Goal: Information Seeking & Learning: Learn about a topic

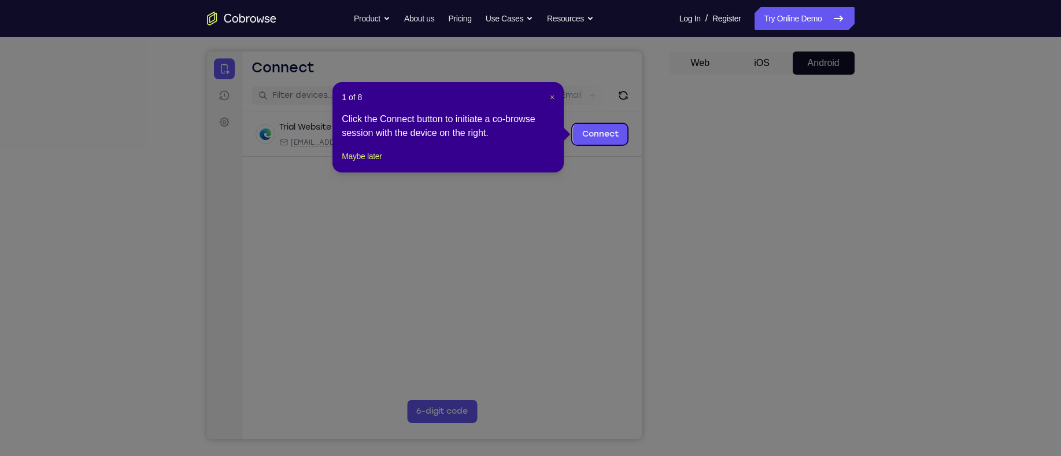
click at [553, 93] on span "×" at bounding box center [552, 97] width 5 height 9
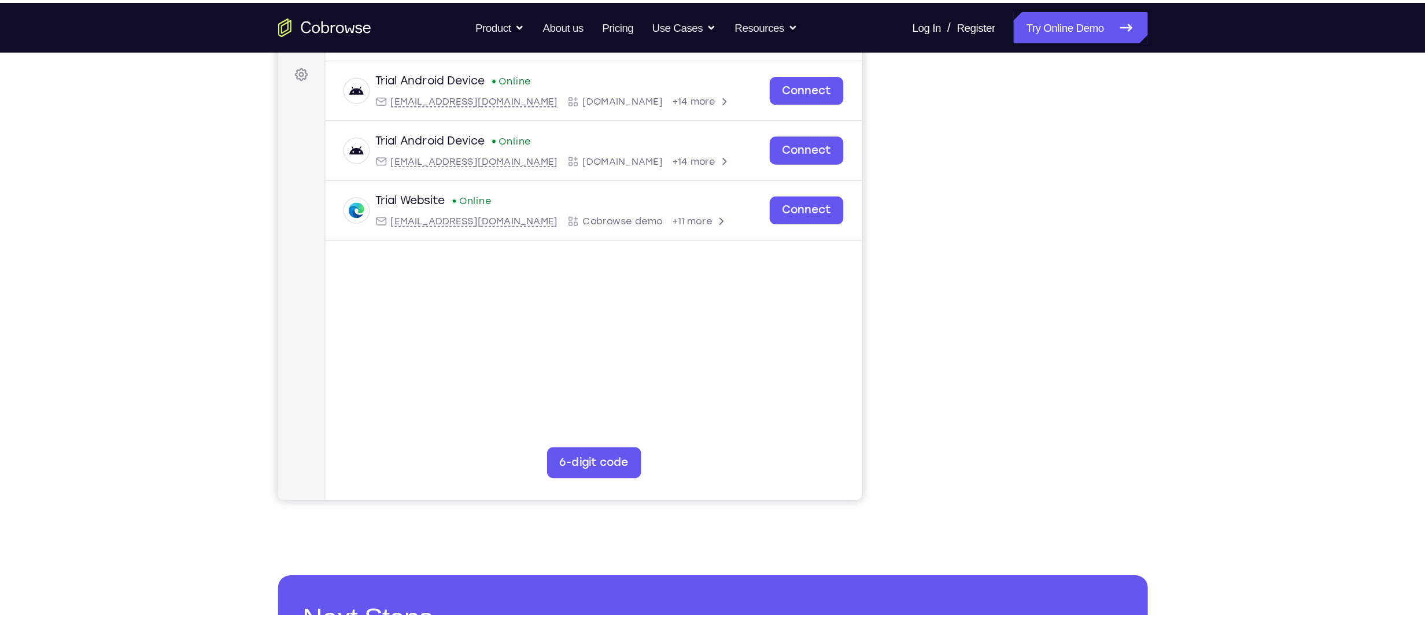
scroll to position [168, 0]
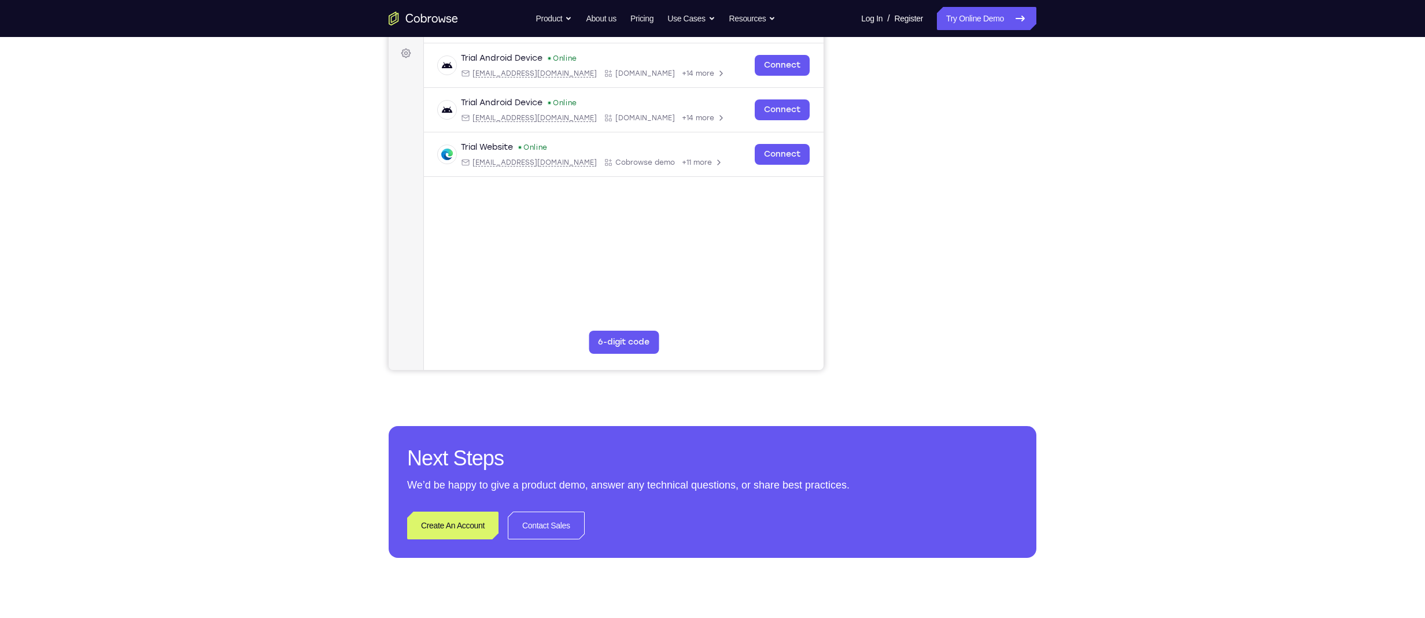
click at [1060, 145] on div "Your Support Agent Your Customer Web iOS Android Next Steps We’d be happy to gi…" at bounding box center [712, 250] width 1425 height 763
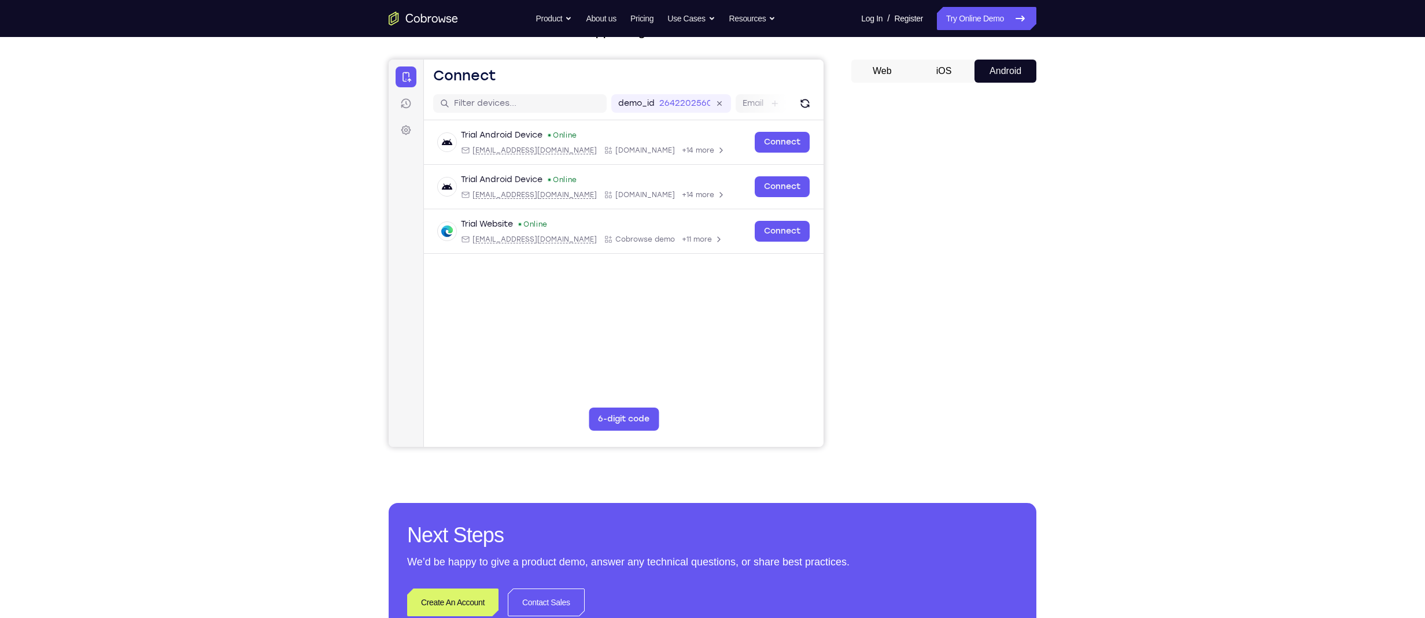
scroll to position [90, 0]
click at [1060, 290] on div "Your Support Agent Your Customer Web iOS Android Next Steps We’d be happy to gi…" at bounding box center [712, 328] width 1425 height 763
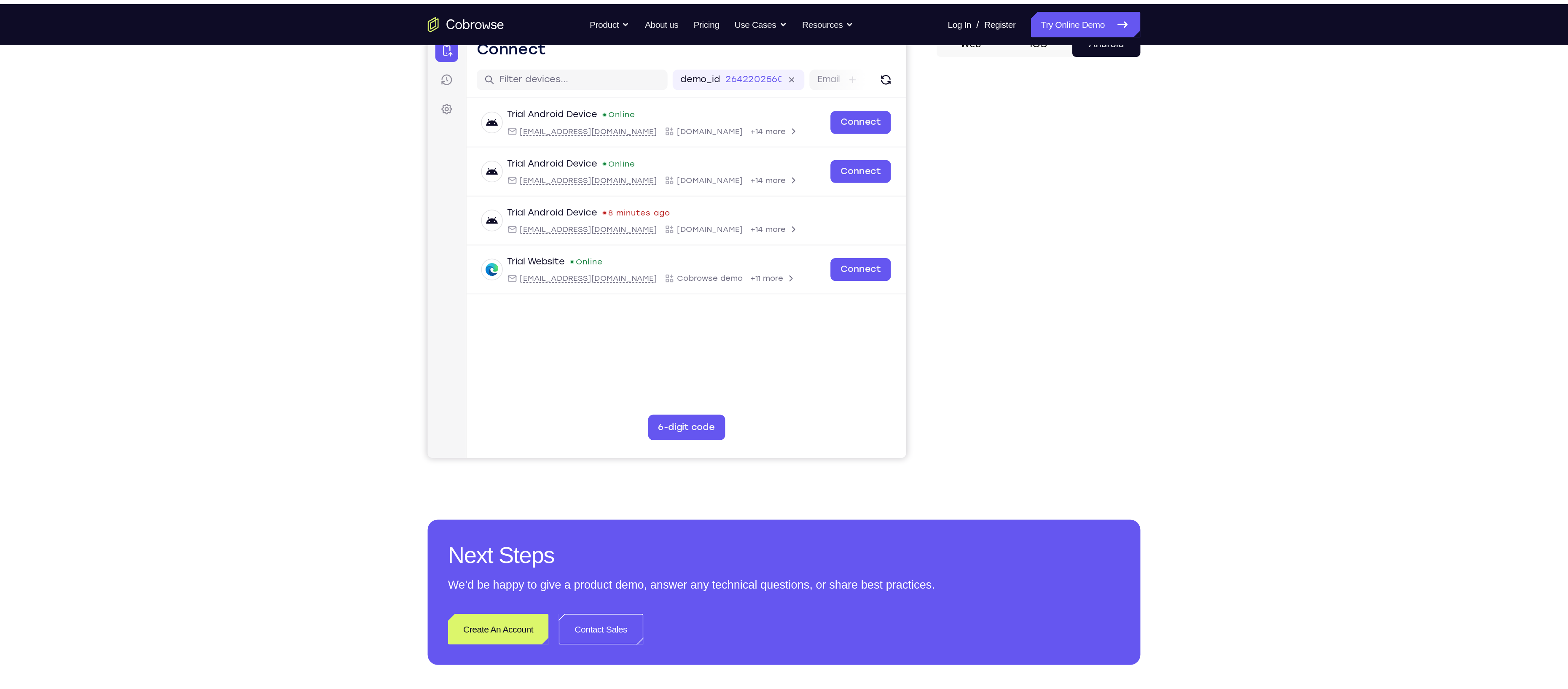
scroll to position [86, 0]
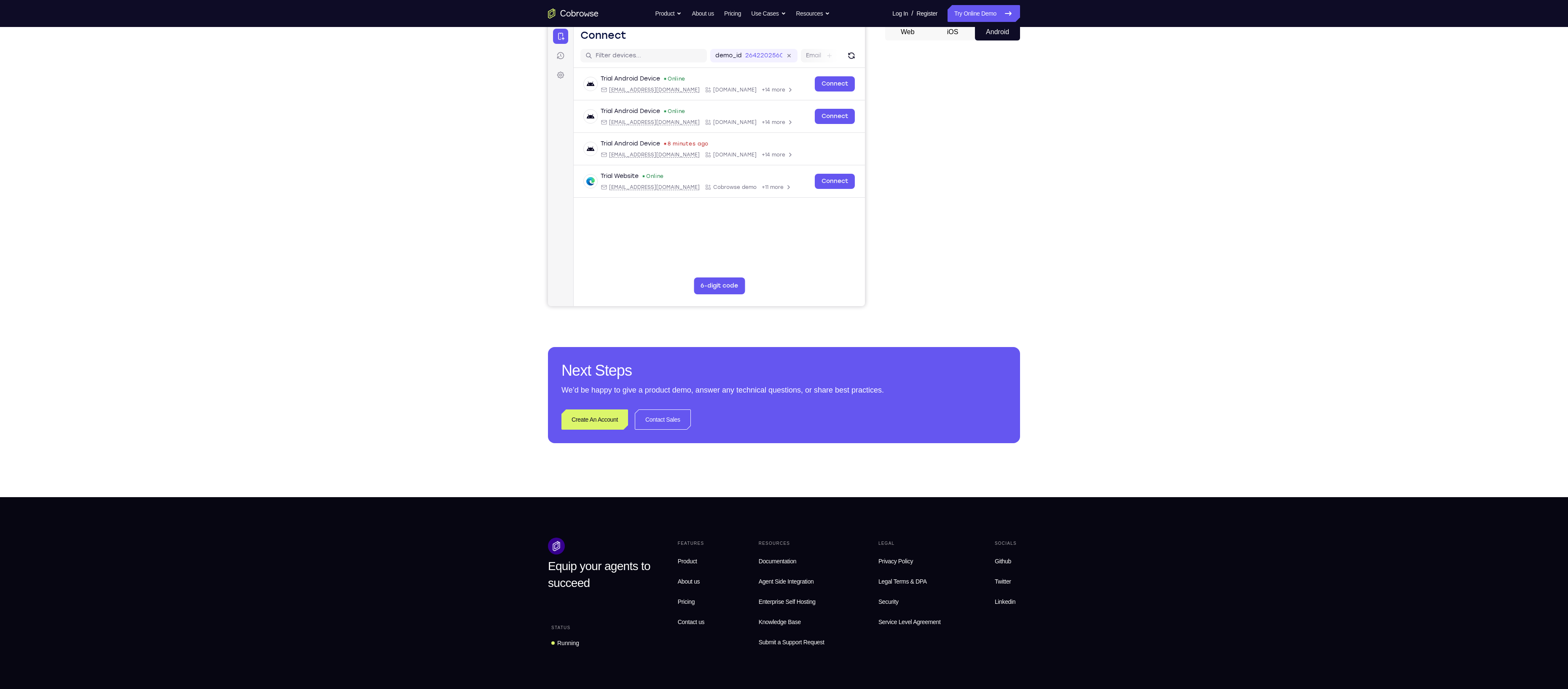
click at [773, 222] on div "Your Support Agent Your Customer Web iOS Android Next Steps We’d be happy to gi…" at bounding box center [784, 219] width 1568 height 556
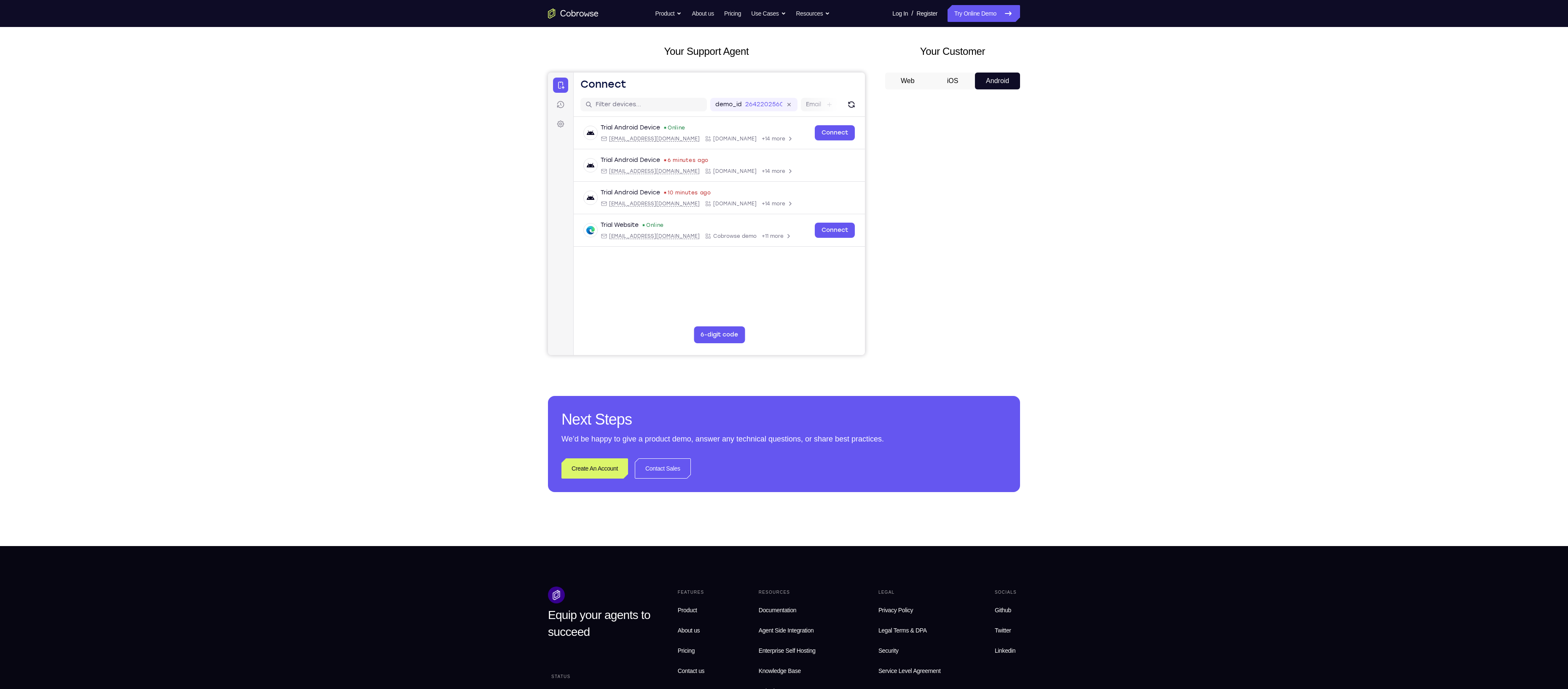
scroll to position [38, 0]
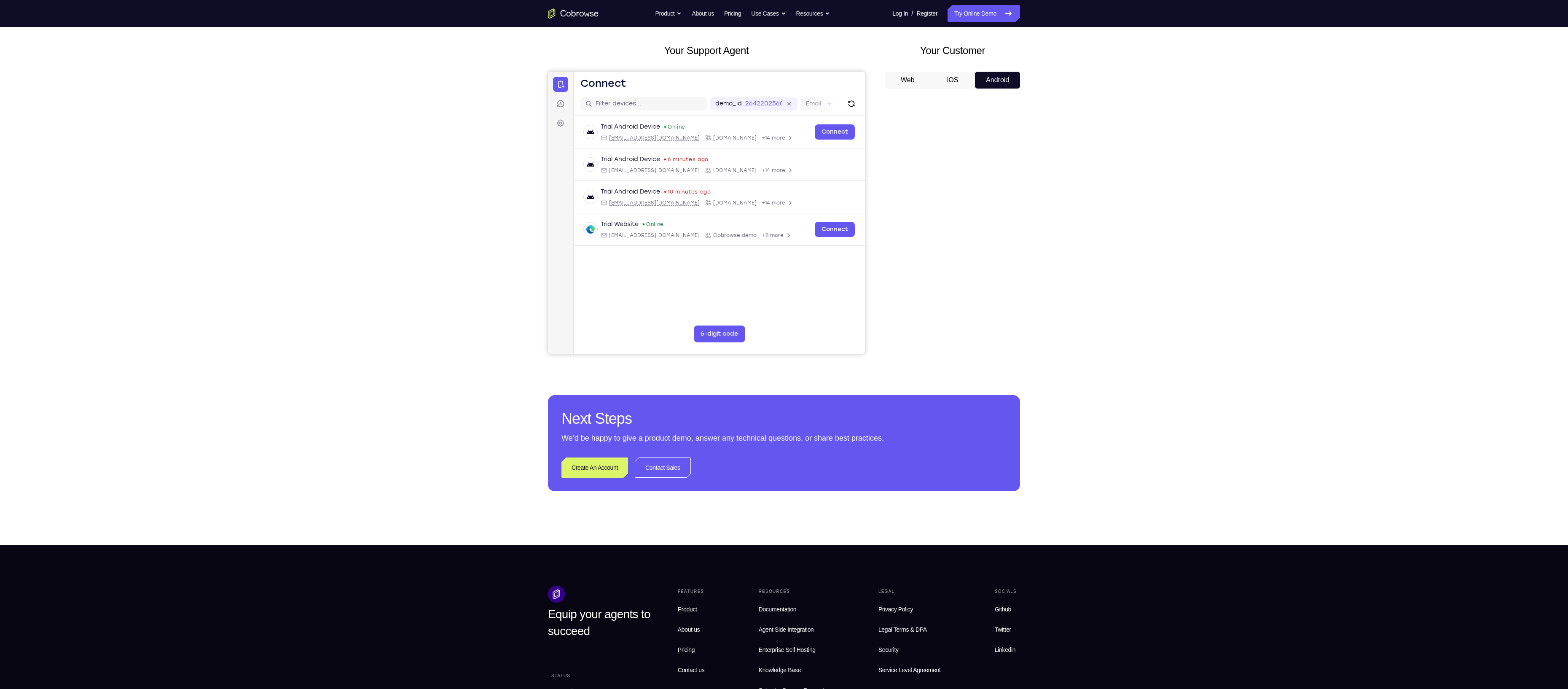
drag, startPoint x: 1048, startPoint y: 231, endPoint x: 1050, endPoint y: 194, distance: 37.1
click at [773, 194] on div "Your Support Agent Your Customer Web iOS Android Next Steps We’d be happy to gi…" at bounding box center [784, 267] width 539 height 556
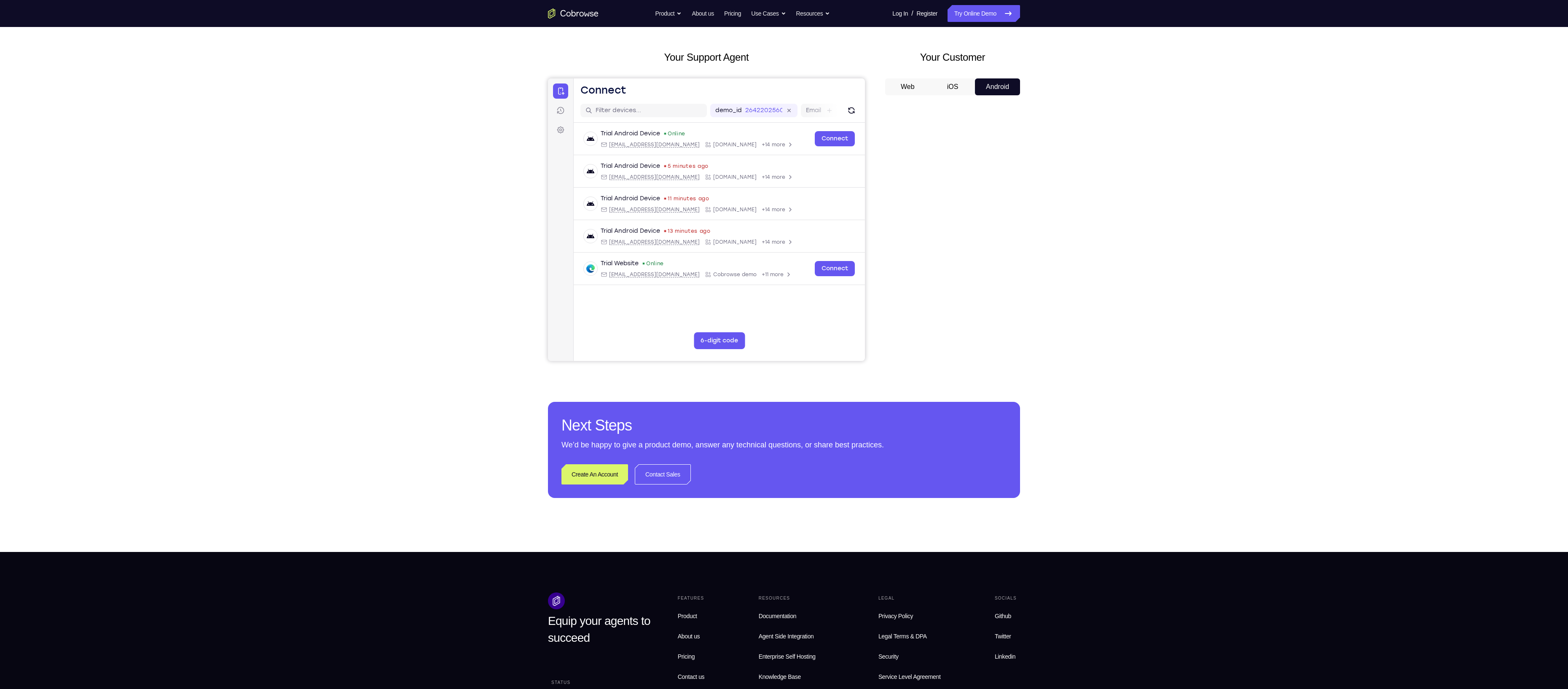
scroll to position [29, 0]
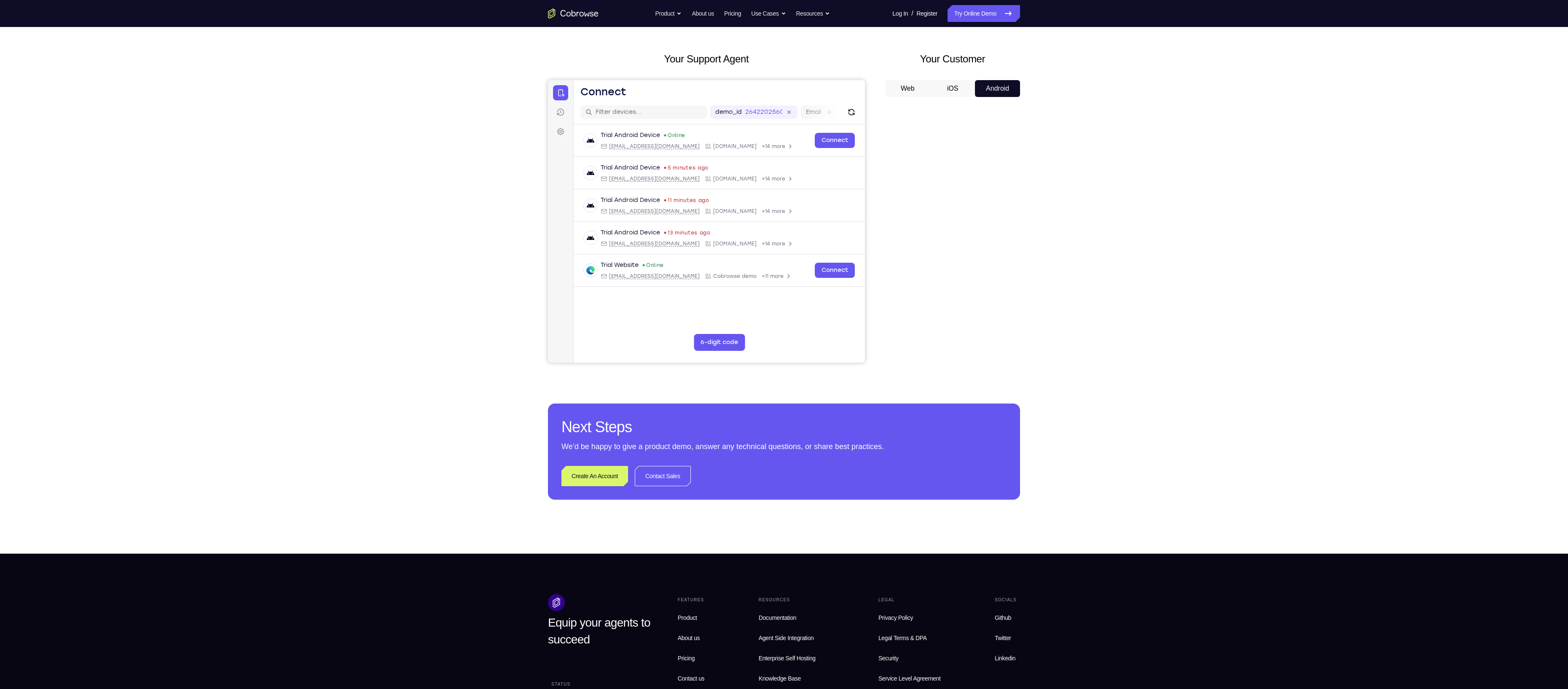
drag, startPoint x: 1042, startPoint y: 207, endPoint x: 1044, endPoint y: 182, distance: 25.1
click at [773, 182] on div "Your Support Agent Your Customer Web iOS Android Next Steps We’d be happy to gi…" at bounding box center [784, 276] width 539 height 556
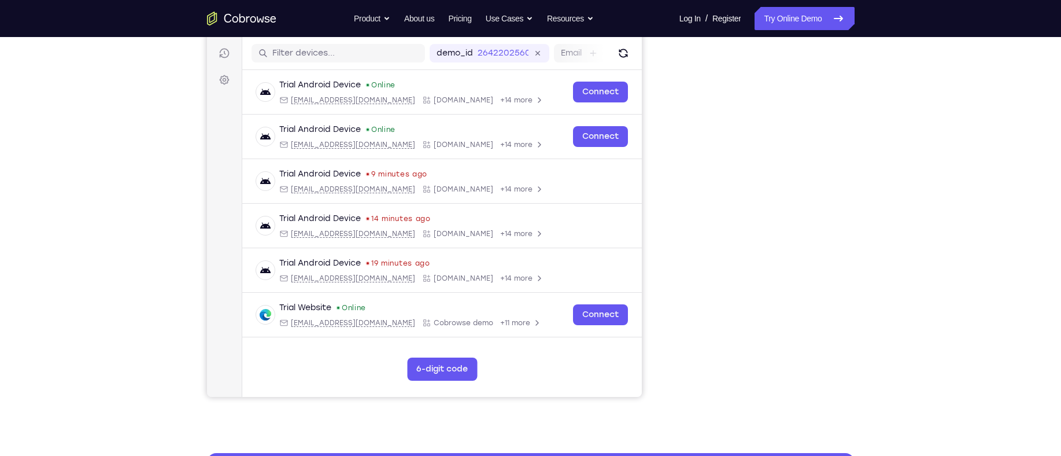
scroll to position [145, 0]
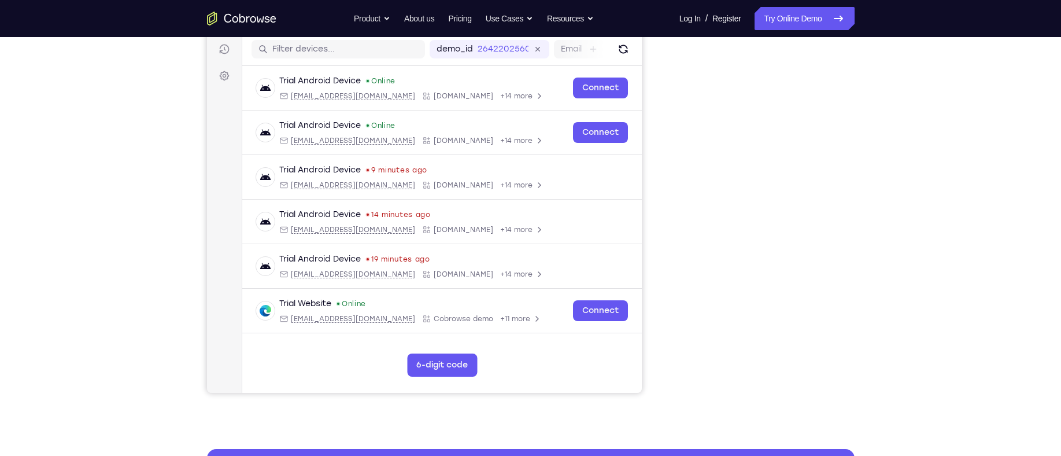
click at [905, 230] on div "Your Support Agent Your Customer Web iOS Android Next Steps We’d be happy to gi…" at bounding box center [530, 273] width 1061 height 763
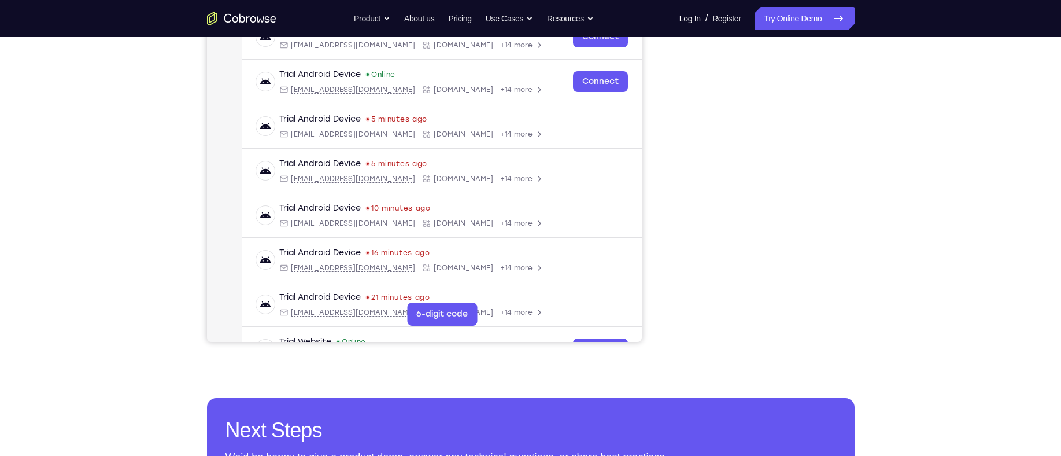
scroll to position [220, 0]
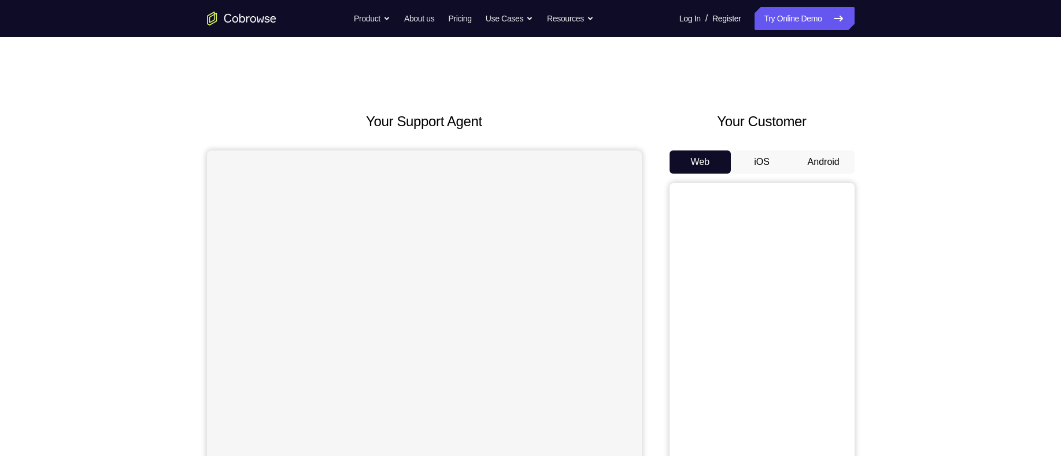
click at [817, 162] on button "Android" at bounding box center [824, 161] width 62 height 23
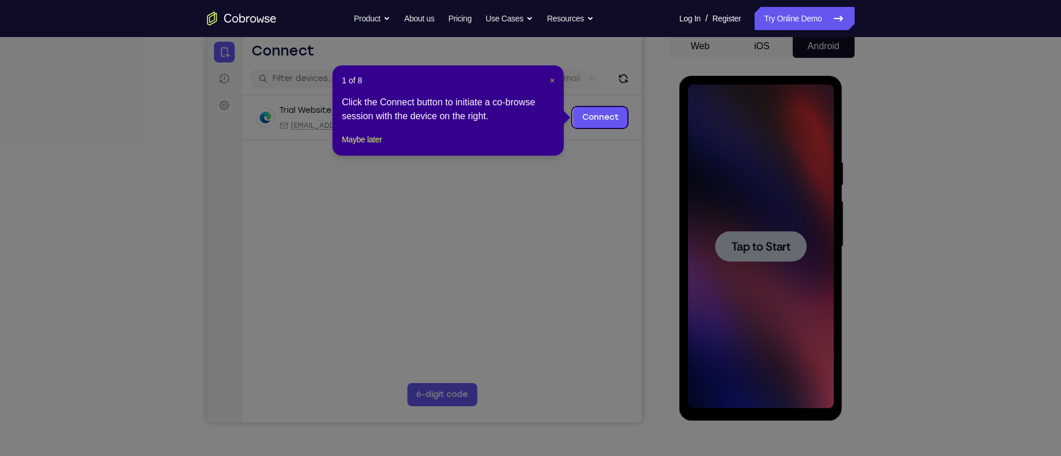
click at [555, 76] on span "×" at bounding box center [552, 80] width 5 height 9
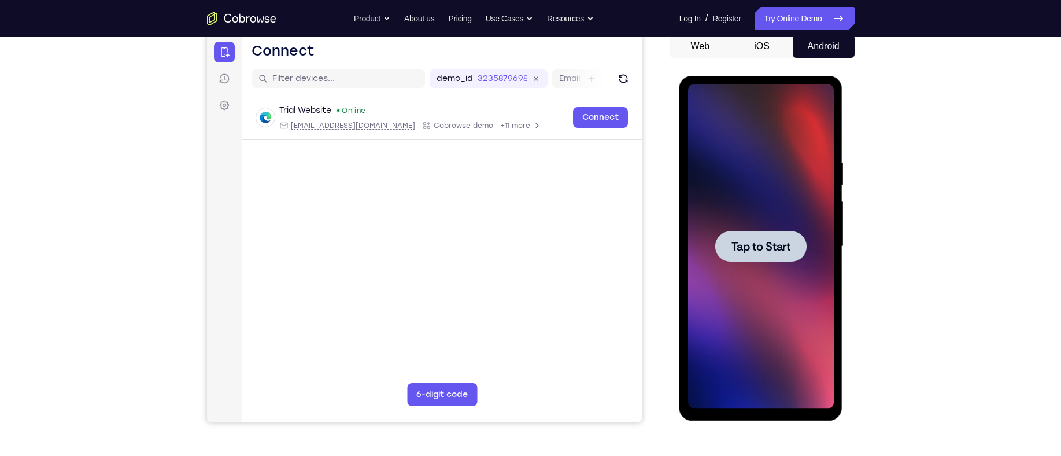
click at [776, 252] on span "Tap to Start" at bounding box center [760, 247] width 59 height 12
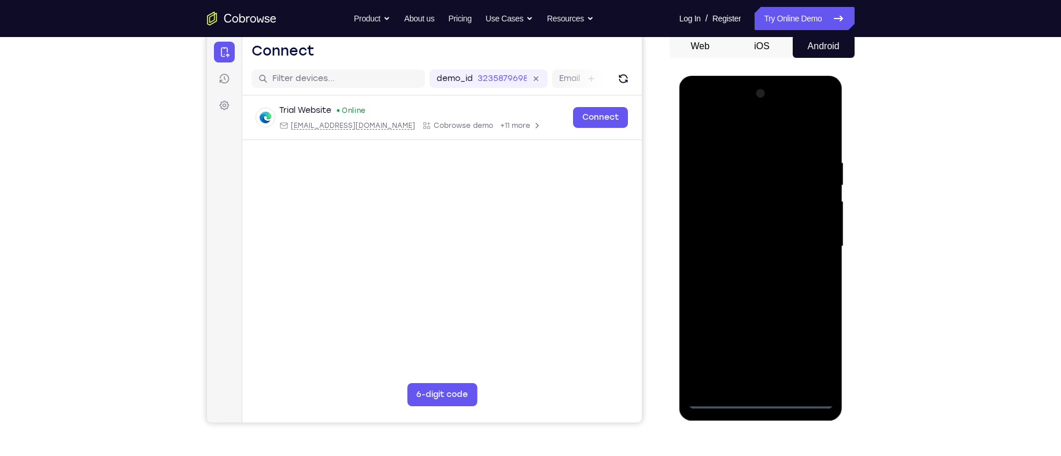
click at [769, 411] on div at bounding box center [761, 248] width 164 height 345
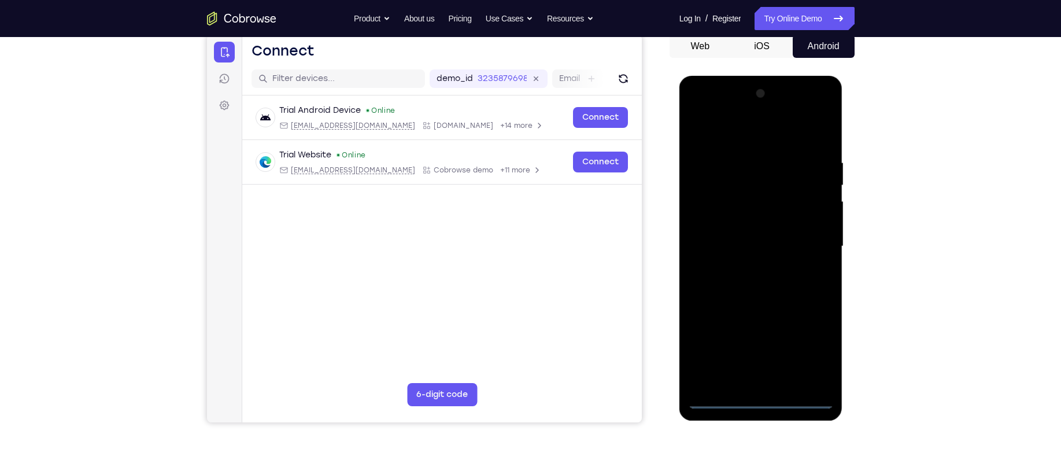
click at [768, 406] on div at bounding box center [761, 246] width 146 height 324
drag, startPoint x: 781, startPoint y: 321, endPoint x: 775, endPoint y: 188, distance: 132.5
click at [775, 188] on div at bounding box center [761, 246] width 146 height 324
click at [786, 190] on div at bounding box center [761, 246] width 146 height 324
click at [735, 207] on div at bounding box center [761, 246] width 146 height 324
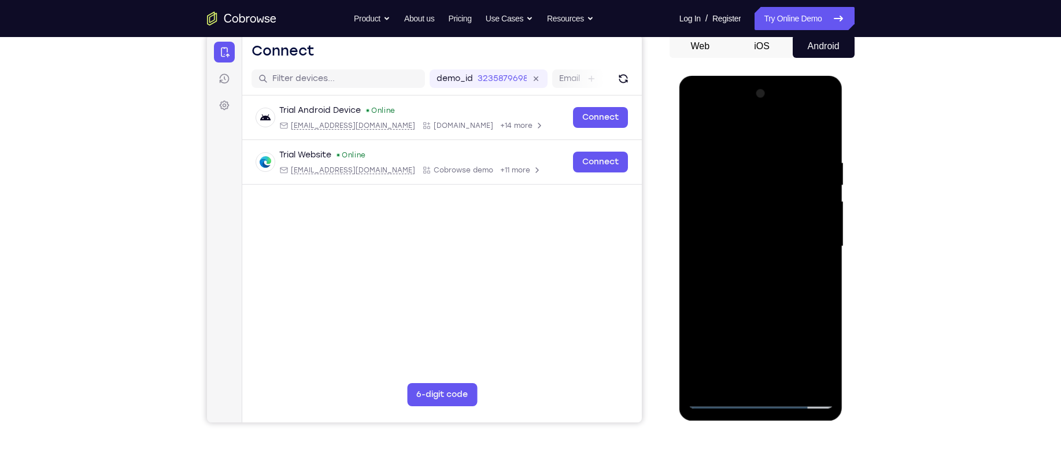
click at [760, 307] on div at bounding box center [761, 246] width 146 height 324
click at [702, 221] on div at bounding box center [761, 246] width 146 height 324
click at [759, 325] on div at bounding box center [761, 246] width 146 height 324
click at [759, 224] on div at bounding box center [761, 246] width 146 height 324
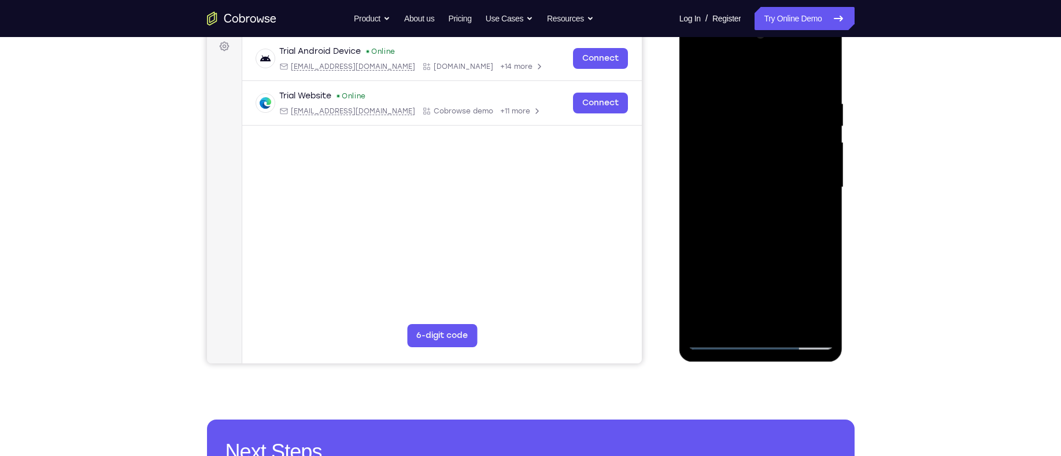
scroll to position [177, 0]
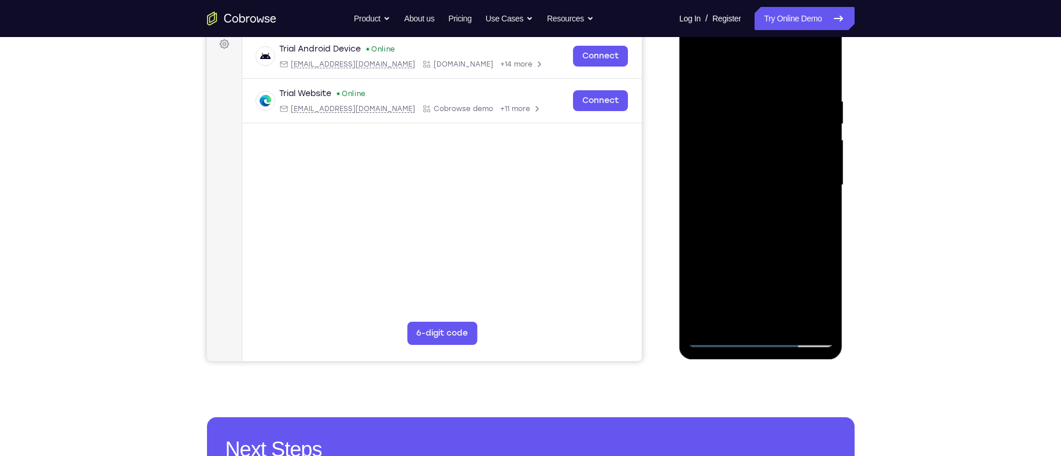
drag, startPoint x: 796, startPoint y: 264, endPoint x: 798, endPoint y: 83, distance: 181.0
click at [798, 83] on div at bounding box center [761, 185] width 146 height 324
click at [708, 308] on div at bounding box center [761, 185] width 146 height 324
click at [807, 310] on div at bounding box center [761, 185] width 146 height 324
click at [807, 318] on div at bounding box center [761, 185] width 146 height 324
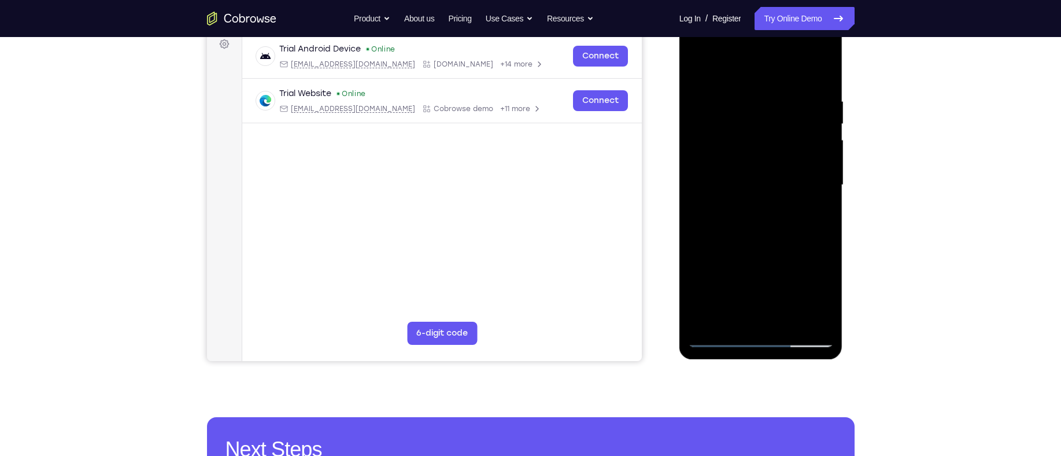
click at [768, 335] on div at bounding box center [761, 185] width 146 height 324
drag, startPoint x: 766, startPoint y: 188, endPoint x: 763, endPoint y: 47, distance: 141.7
click at [763, 47] on div at bounding box center [761, 185] width 146 height 324
click at [757, 330] on div at bounding box center [761, 185] width 146 height 324
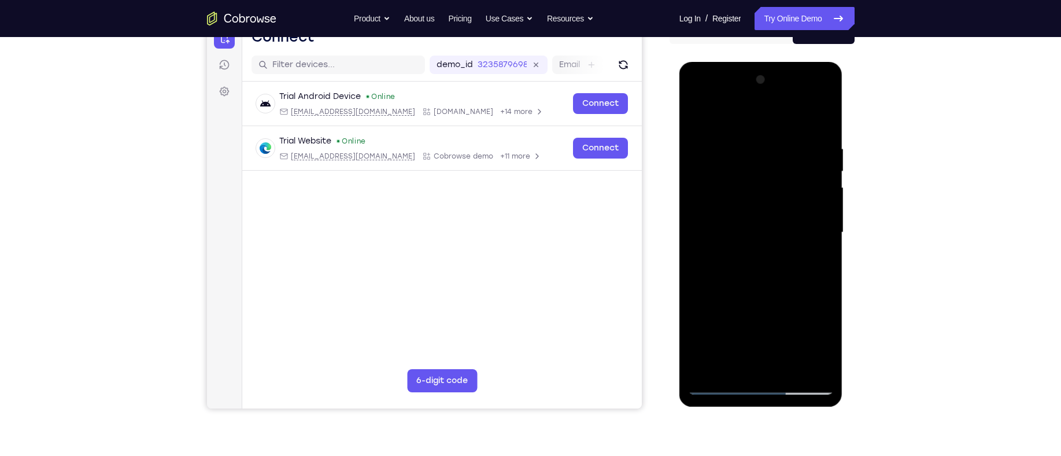
click at [760, 390] on div at bounding box center [761, 233] width 146 height 324
click at [805, 332] on div at bounding box center [761, 233] width 146 height 324
click at [740, 115] on div at bounding box center [761, 233] width 146 height 324
click at [741, 166] on div at bounding box center [761, 233] width 146 height 324
click at [730, 233] on div at bounding box center [761, 233] width 146 height 324
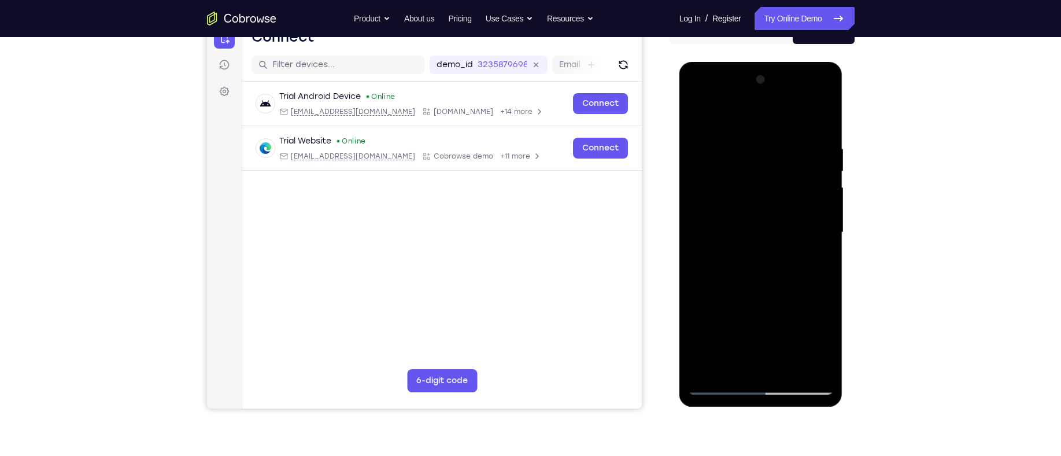
drag, startPoint x: 767, startPoint y: 255, endPoint x: 765, endPoint y: 190, distance: 64.8
click at [765, 190] on div at bounding box center [761, 233] width 146 height 324
drag, startPoint x: 776, startPoint y: 241, endPoint x: 768, endPoint y: 180, distance: 61.2
click at [768, 180] on div at bounding box center [761, 233] width 146 height 324
drag, startPoint x: 782, startPoint y: 189, endPoint x: 771, endPoint y: 260, distance: 71.3
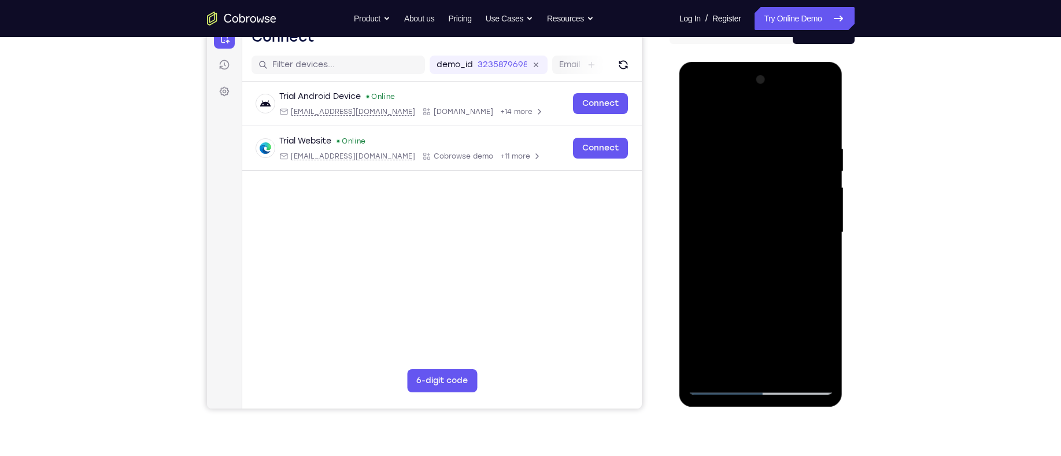
click at [771, 260] on div at bounding box center [761, 233] width 146 height 324
click at [725, 382] on div at bounding box center [761, 233] width 146 height 324
drag, startPoint x: 774, startPoint y: 312, endPoint x: 775, endPoint y: 249, distance: 63.6
click at [775, 249] on div at bounding box center [761, 233] width 146 height 324
click at [737, 314] on div at bounding box center [761, 233] width 146 height 324
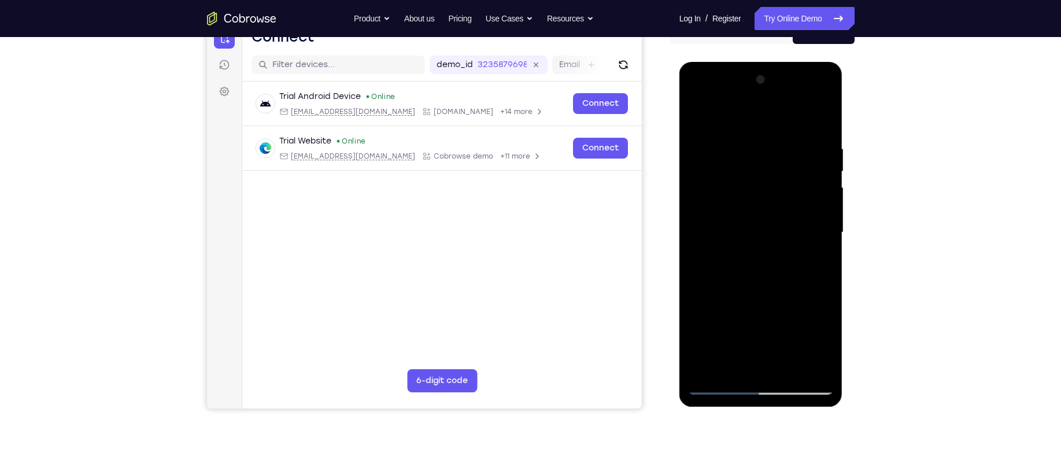
click at [736, 273] on div at bounding box center [761, 233] width 146 height 324
drag, startPoint x: 761, startPoint y: 282, endPoint x: 763, endPoint y: 210, distance: 71.7
click at [763, 210] on div at bounding box center [761, 233] width 146 height 324
click at [770, 271] on div at bounding box center [761, 233] width 146 height 324
click at [787, 338] on div at bounding box center [761, 233] width 146 height 324
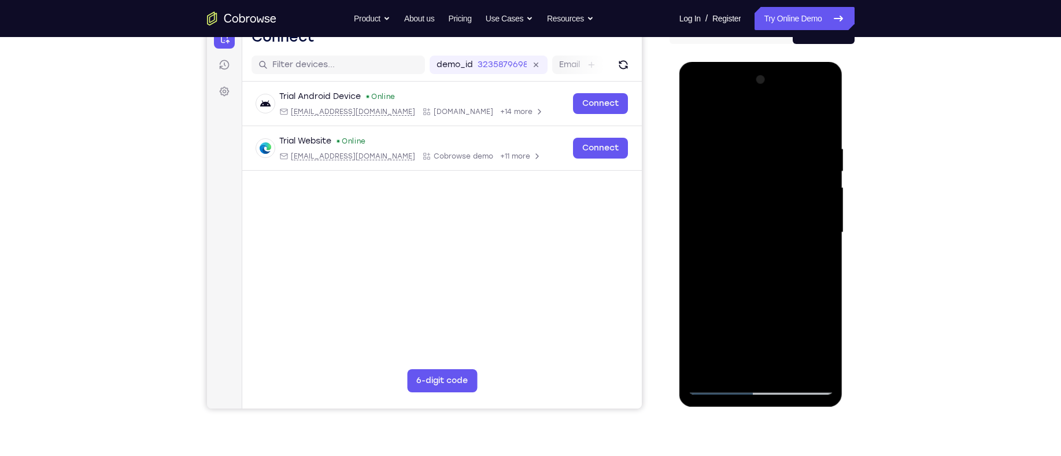
drag, startPoint x: 807, startPoint y: 316, endPoint x: 805, endPoint y: 230, distance: 85.6
click at [805, 230] on div at bounding box center [761, 233] width 146 height 324
click at [757, 302] on div at bounding box center [761, 233] width 146 height 324
click at [758, 387] on div at bounding box center [761, 233] width 146 height 324
click at [815, 338] on div at bounding box center [761, 233] width 146 height 324
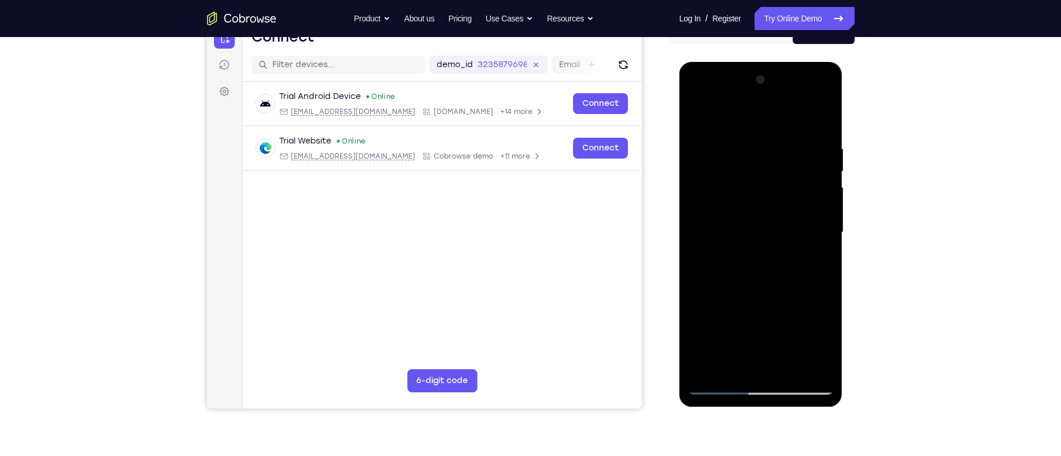
drag, startPoint x: 777, startPoint y: 251, endPoint x: 759, endPoint y: 338, distance: 89.2
click at [759, 338] on div at bounding box center [761, 233] width 146 height 324
click at [719, 386] on div at bounding box center [761, 233] width 146 height 324
click at [745, 177] on div at bounding box center [761, 233] width 146 height 324
drag, startPoint x: 770, startPoint y: 262, endPoint x: 774, endPoint y: 165, distance: 96.7
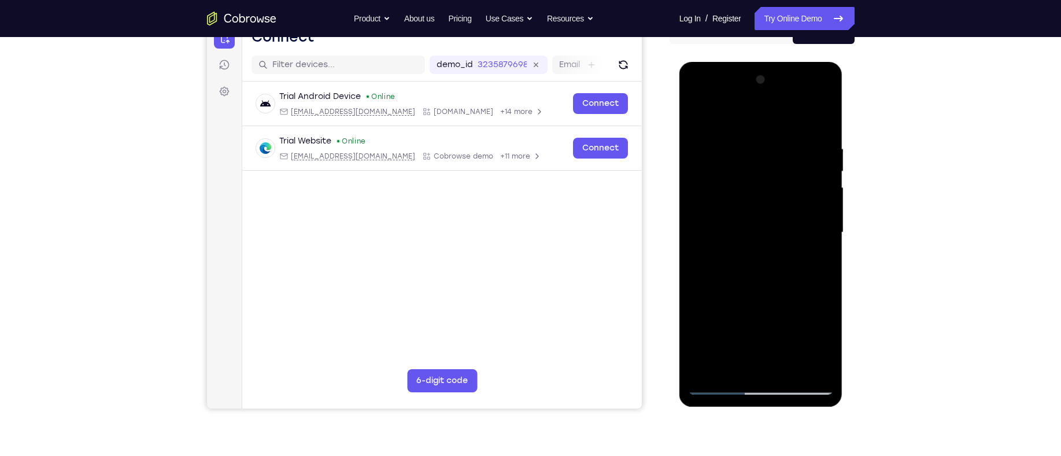
click at [774, 165] on div at bounding box center [761, 233] width 146 height 324
click at [788, 233] on div at bounding box center [761, 233] width 146 height 324
click at [760, 282] on div at bounding box center [761, 233] width 146 height 324
click at [789, 337] on div at bounding box center [761, 233] width 146 height 324
click at [770, 387] on div at bounding box center [761, 233] width 146 height 324
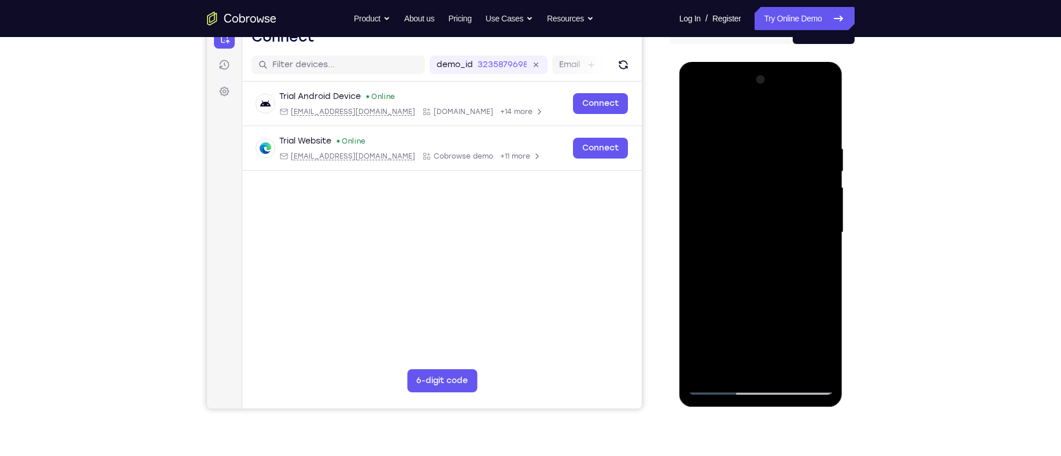
drag, startPoint x: 769, startPoint y: 247, endPoint x: 764, endPoint y: 110, distance: 136.5
click at [764, 110] on div at bounding box center [761, 233] width 146 height 324
click at [770, 168] on div at bounding box center [761, 233] width 146 height 324
click at [703, 97] on div at bounding box center [761, 233] width 146 height 324
click at [815, 143] on div at bounding box center [761, 233] width 146 height 324
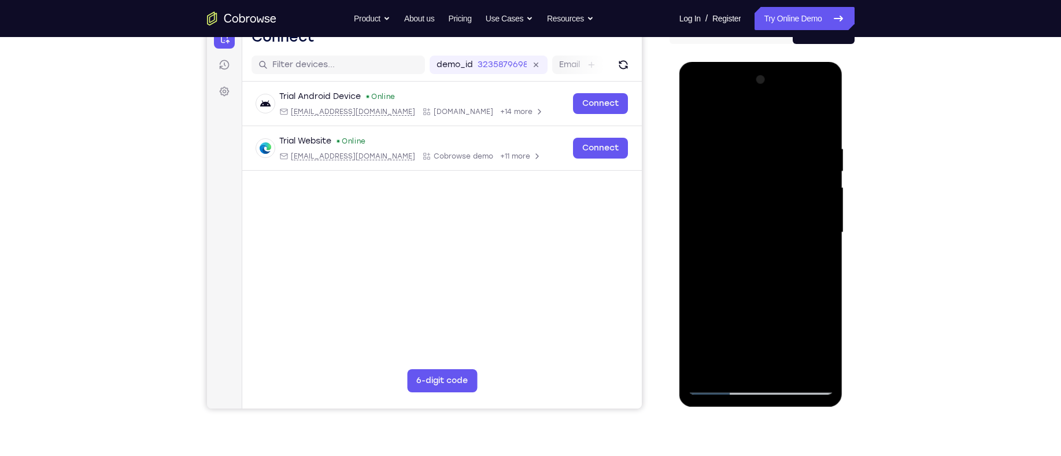
click at [810, 361] on div at bounding box center [761, 233] width 146 height 324
click at [818, 324] on div at bounding box center [761, 233] width 146 height 324
click at [755, 306] on div at bounding box center [761, 233] width 146 height 324
drag, startPoint x: 717, startPoint y: 264, endPoint x: 722, endPoint y: 195, distance: 69.6
click at [722, 195] on div at bounding box center [761, 233] width 146 height 324
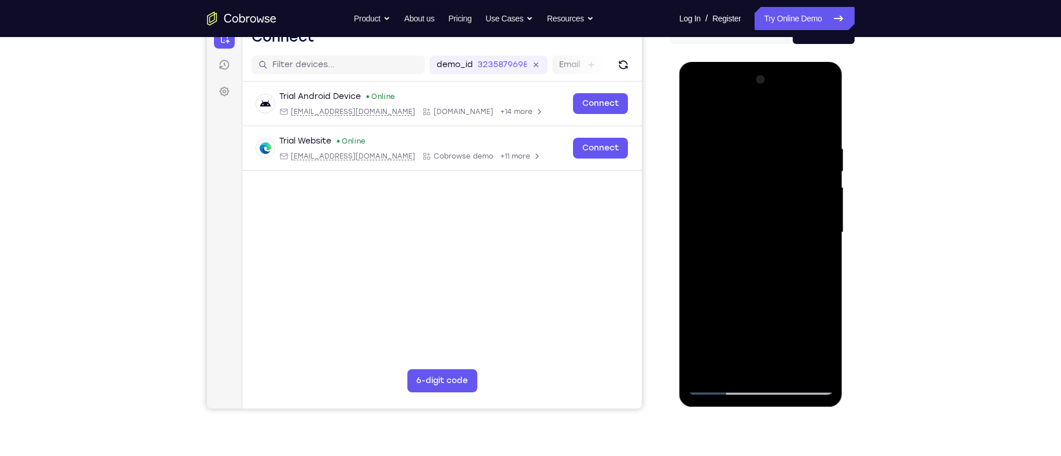
click at [710, 136] on div at bounding box center [761, 233] width 146 height 324
click at [727, 154] on div at bounding box center [761, 233] width 146 height 324
click at [807, 97] on div at bounding box center [761, 233] width 146 height 324
drag, startPoint x: 772, startPoint y: 269, endPoint x: 795, endPoint y: 127, distance: 144.0
click at [795, 127] on div at bounding box center [761, 233] width 146 height 324
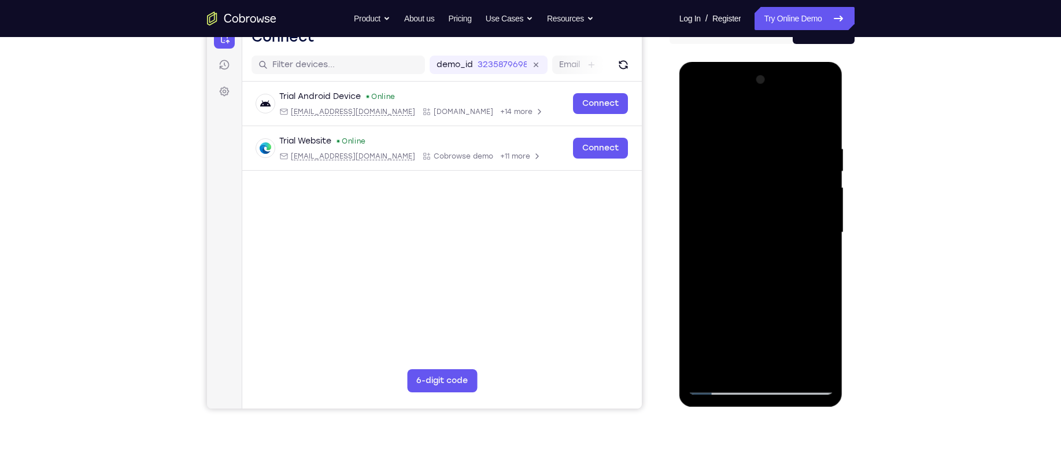
click at [748, 338] on div at bounding box center [761, 233] width 146 height 324
click at [734, 301] on div at bounding box center [761, 233] width 146 height 324
drag, startPoint x: 801, startPoint y: 279, endPoint x: 762, endPoint y: 429, distance: 155.4
click at [762, 409] on html "Online web based iOS Simulators and Android Emulators. Run iPhone, iPad, Mobile…" at bounding box center [761, 235] width 165 height 347
drag, startPoint x: 762, startPoint y: 226, endPoint x: 757, endPoint y: 358, distance: 132.5
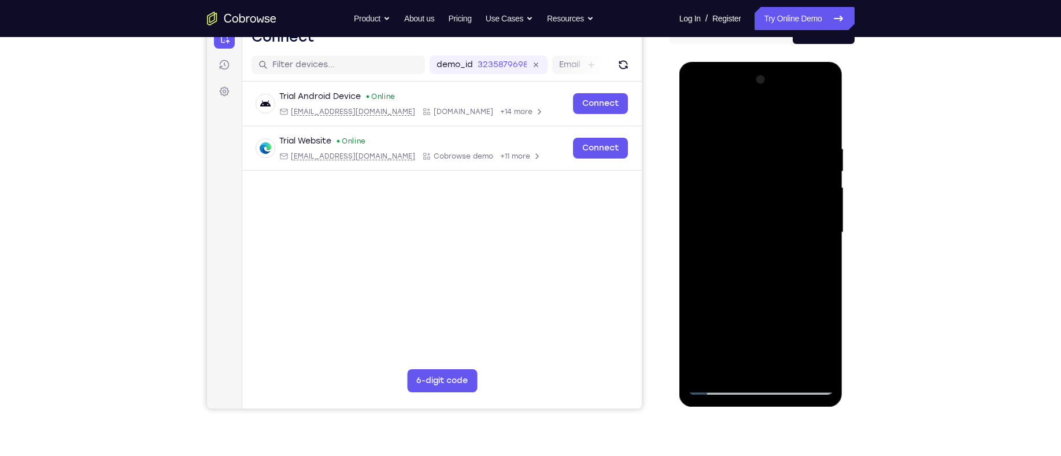
click at [757, 358] on div at bounding box center [761, 233] width 146 height 324
drag, startPoint x: 779, startPoint y: 219, endPoint x: 766, endPoint y: 301, distance: 82.6
click at [766, 301] on div at bounding box center [761, 233] width 146 height 324
drag, startPoint x: 766, startPoint y: 301, endPoint x: 777, endPoint y: 42, distance: 258.7
click at [777, 62] on html "Online web based iOS Simulators and Android Emulators. Run iPhone, iPad, Mobile…" at bounding box center [761, 235] width 165 height 347
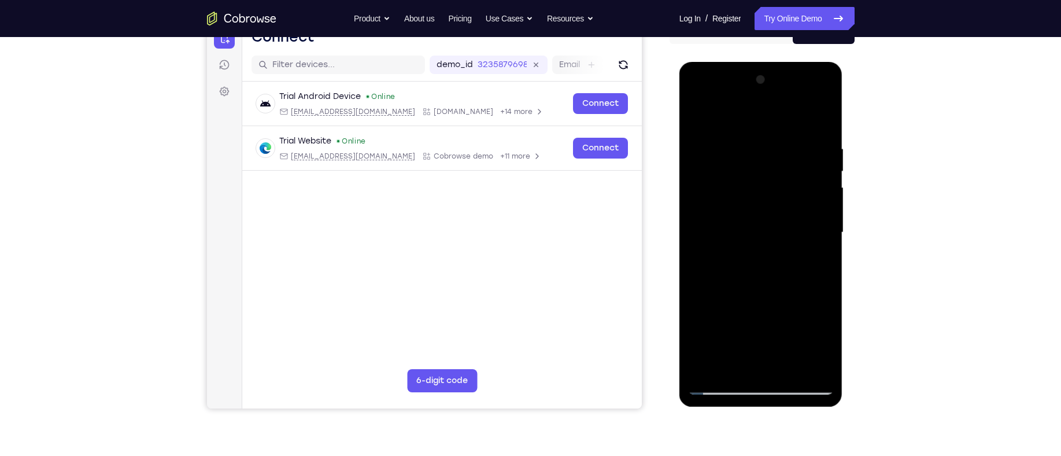
click at [749, 335] on div at bounding box center [761, 233] width 146 height 324
click at [755, 299] on div at bounding box center [761, 233] width 146 height 324
click at [809, 202] on div at bounding box center [761, 233] width 146 height 324
click at [757, 390] on div at bounding box center [761, 233] width 146 height 324
drag, startPoint x: 774, startPoint y: 306, endPoint x: 790, endPoint y: 160, distance: 146.6
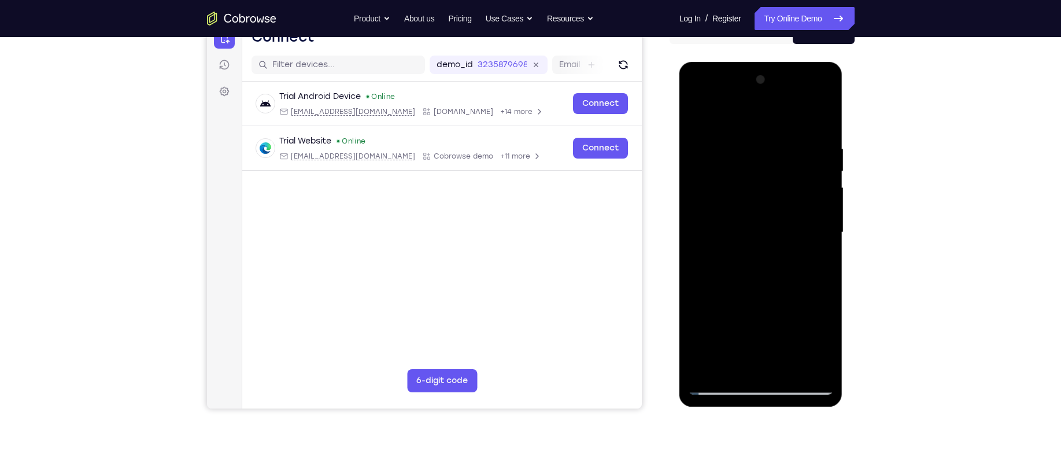
click at [790, 160] on div at bounding box center [761, 233] width 146 height 324
click at [717, 215] on div at bounding box center [761, 233] width 146 height 324
click at [762, 265] on div at bounding box center [761, 233] width 146 height 324
click at [749, 368] on div at bounding box center [761, 233] width 146 height 324
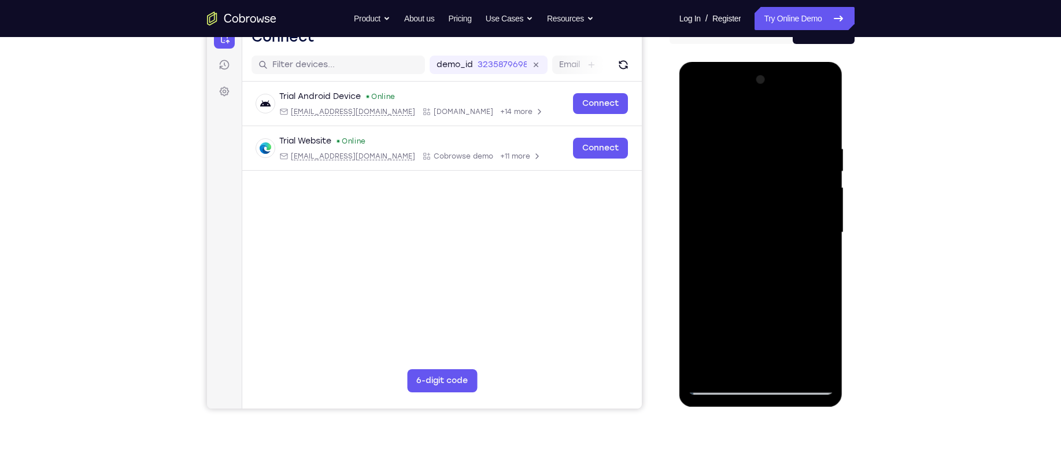
click at [816, 226] on div at bounding box center [761, 233] width 146 height 324
click at [804, 344] on div at bounding box center [761, 233] width 146 height 324
click at [743, 165] on div at bounding box center [761, 233] width 146 height 324
click at [792, 95] on div at bounding box center [761, 233] width 146 height 324
click at [781, 119] on div at bounding box center [761, 233] width 146 height 324
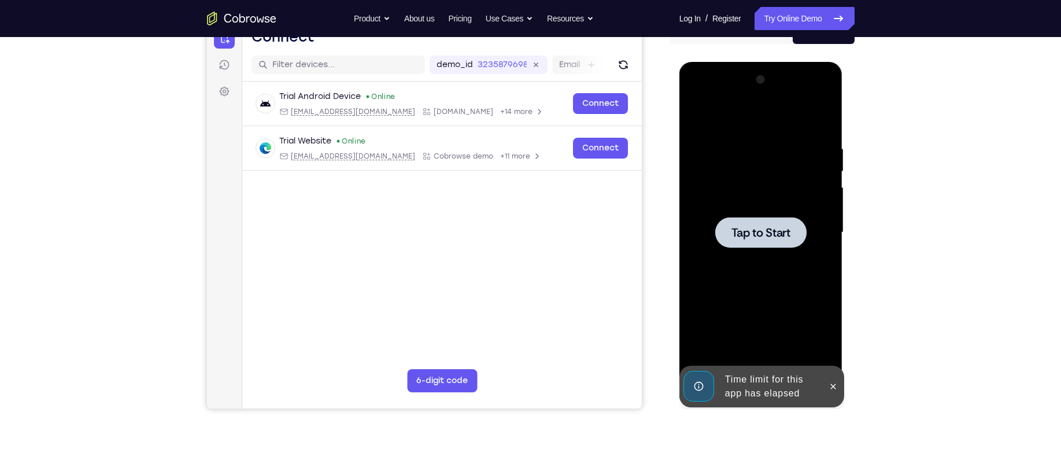
click at [751, 195] on div at bounding box center [761, 233] width 146 height 324
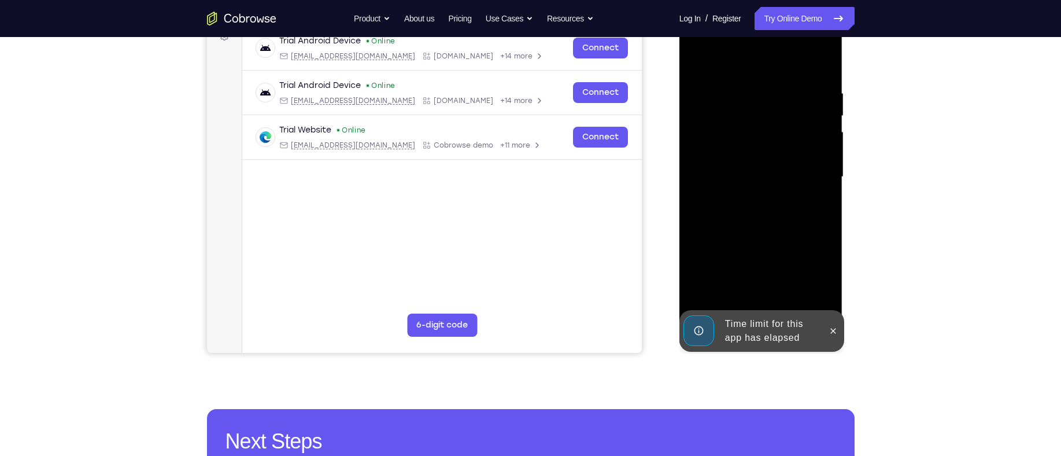
click at [840, 341] on div at bounding box center [833, 331] width 19 height 42
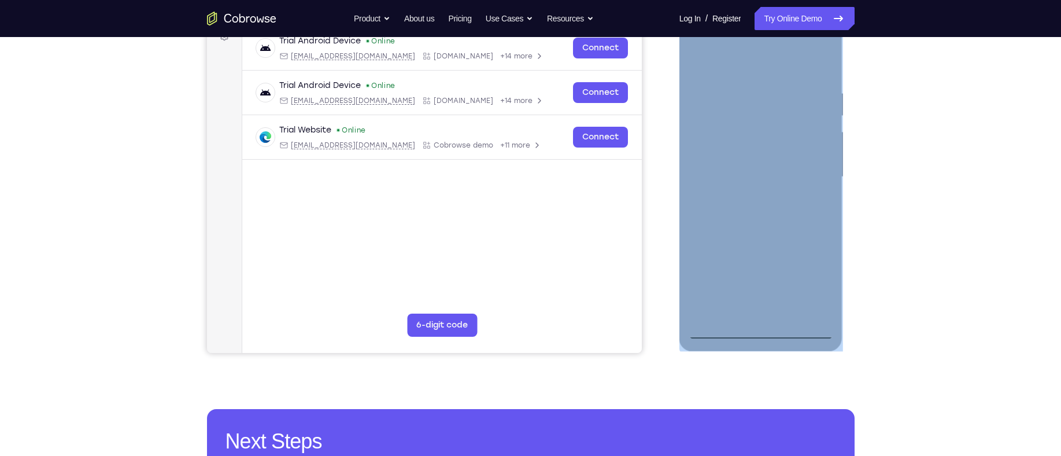
click at [756, 337] on div at bounding box center [761, 178] width 164 height 345
click at [756, 337] on div at bounding box center [761, 177] width 146 height 324
click at [711, 172] on div at bounding box center [761, 177] width 146 height 324
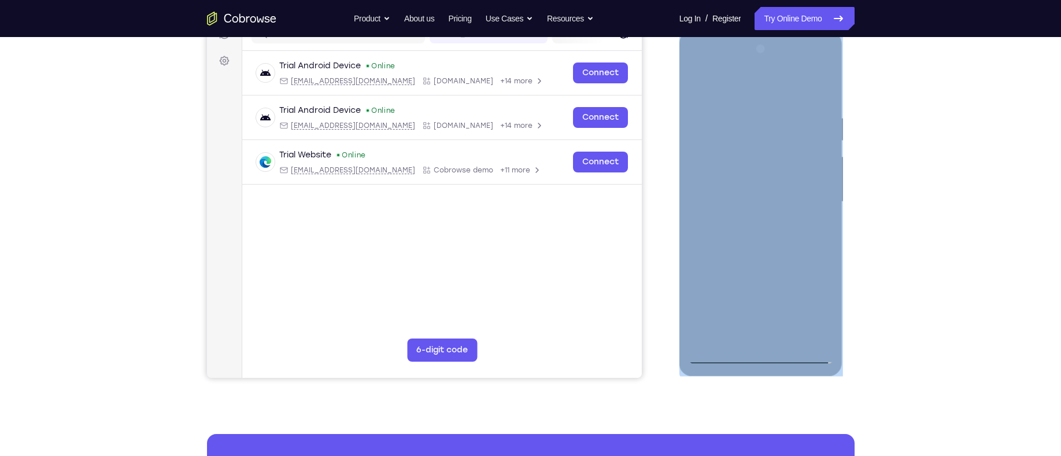
scroll to position [153, 0]
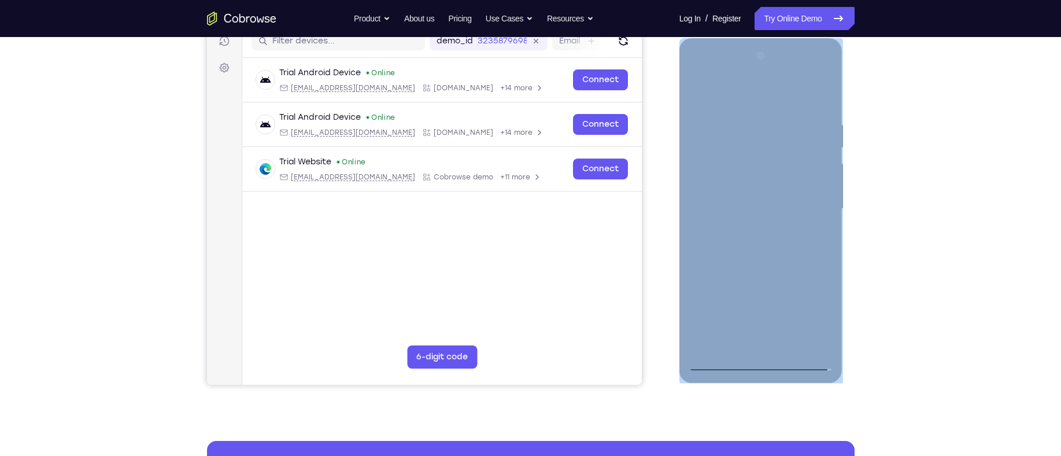
click at [713, 187] on div at bounding box center [761, 209] width 146 height 324
click at [761, 242] on div at bounding box center [761, 209] width 146 height 324
click at [759, 331] on div at bounding box center [761, 209] width 146 height 324
click at [756, 341] on div at bounding box center [761, 209] width 146 height 324
click at [757, 342] on div at bounding box center [761, 209] width 146 height 324
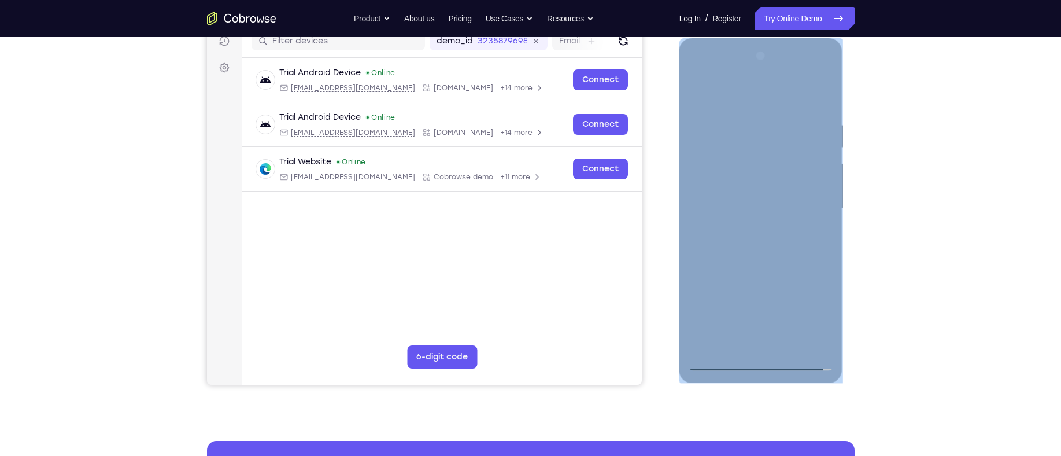
click at [803, 217] on div at bounding box center [761, 209] width 146 height 324
click at [703, 164] on div at bounding box center [761, 209] width 146 height 324
click at [747, 130] on div at bounding box center [761, 209] width 146 height 324
click at [726, 161] on div at bounding box center [761, 209] width 146 height 324
click at [807, 332] on div at bounding box center [761, 209] width 146 height 324
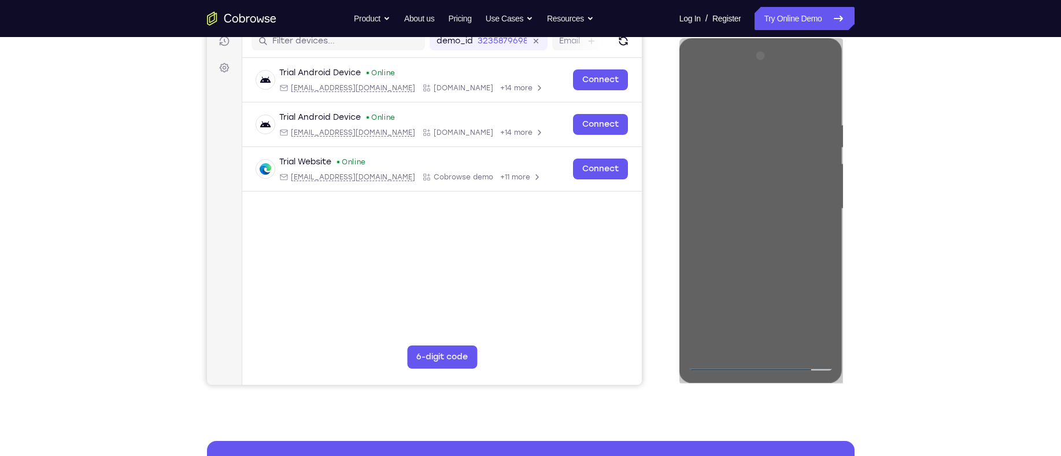
drag, startPoint x: 888, startPoint y: 298, endPoint x: 886, endPoint y: 316, distance: 18.1
click at [886, 316] on div "Your Support Agent Your Customer Web iOS Android Next Steps We’d be happy to gi…" at bounding box center [531, 265] width 740 height 763
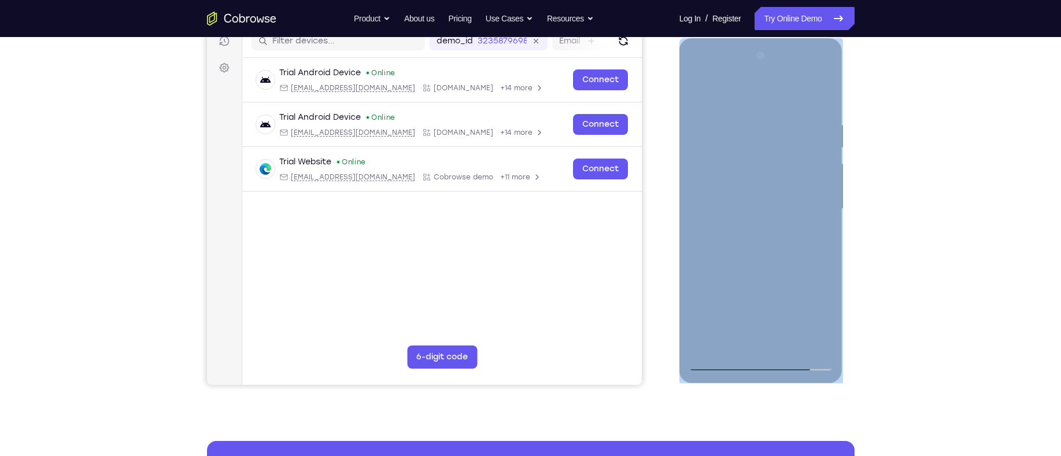
click at [825, 343] on div at bounding box center [761, 209] width 146 height 324
click at [803, 340] on div at bounding box center [761, 209] width 146 height 324
click at [814, 201] on div at bounding box center [761, 209] width 146 height 324
click at [812, 324] on div at bounding box center [761, 209] width 146 height 324
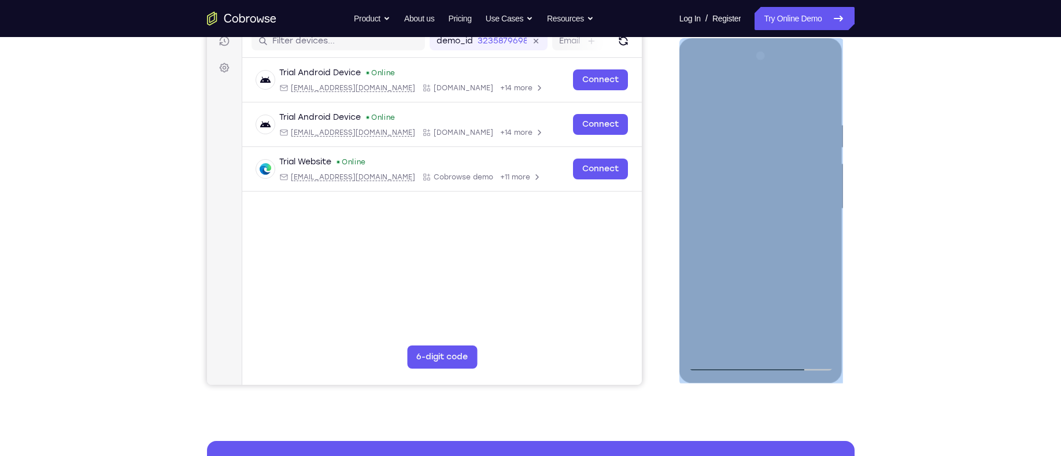
click at [752, 130] on div at bounding box center [761, 209] width 146 height 324
click at [742, 168] on div at bounding box center [761, 209] width 146 height 324
click at [793, 77] on div at bounding box center [761, 209] width 146 height 324
click at [789, 93] on div at bounding box center [761, 209] width 146 height 324
click at [760, 94] on div at bounding box center [761, 209] width 146 height 324
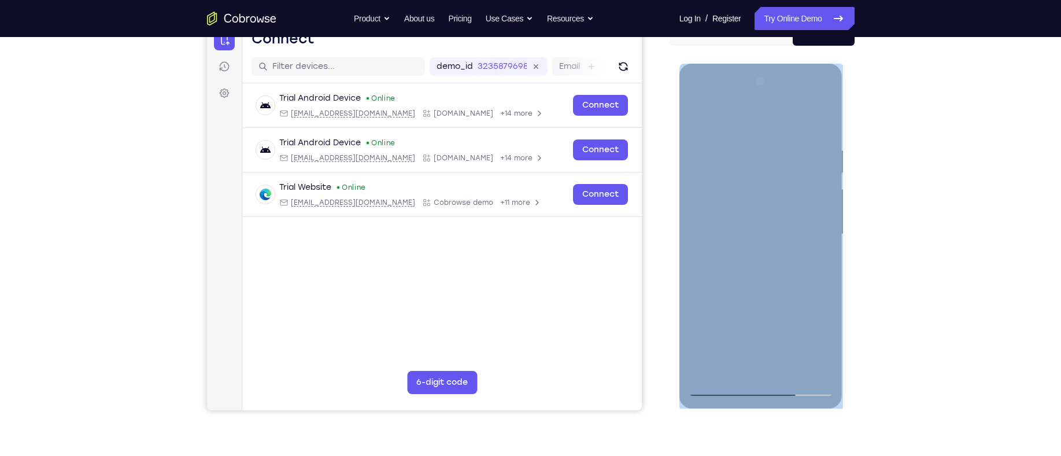
scroll to position [122, 0]
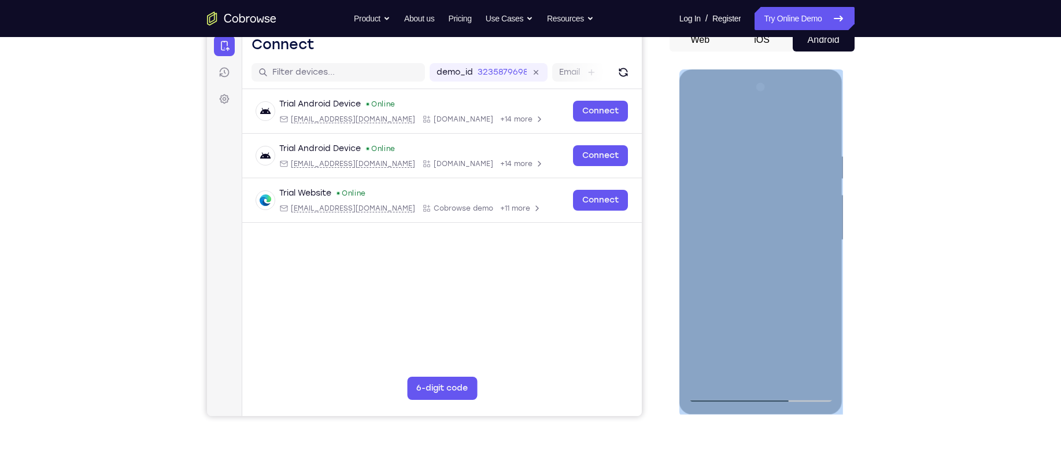
click at [740, 350] on div at bounding box center [761, 240] width 146 height 324
click at [780, 354] on div at bounding box center [761, 240] width 146 height 324
click at [734, 349] on div at bounding box center [761, 240] width 146 height 324
click at [814, 375] on div at bounding box center [761, 240] width 146 height 324
click at [792, 105] on div at bounding box center [761, 240] width 146 height 324
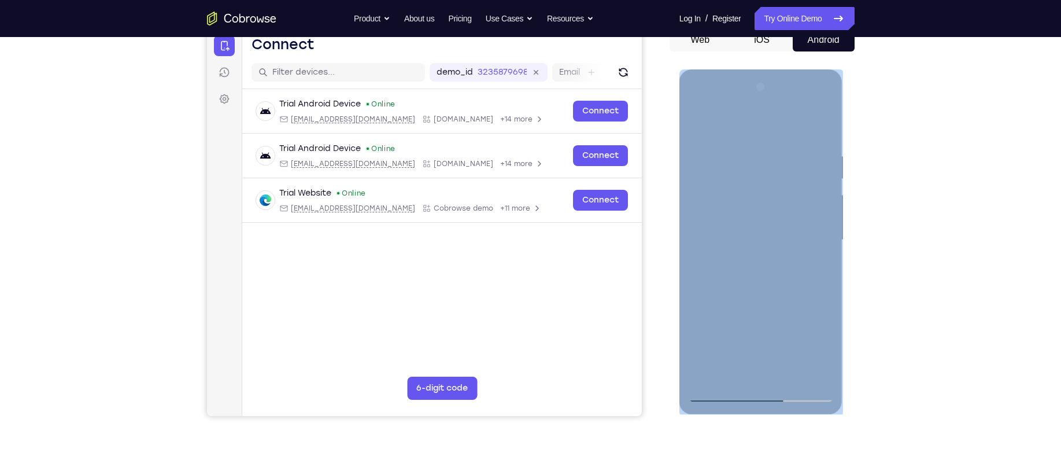
click at [789, 113] on div at bounding box center [761, 240] width 146 height 324
click at [738, 159] on div at bounding box center [761, 240] width 146 height 324
click at [737, 162] on div at bounding box center [761, 240] width 146 height 324
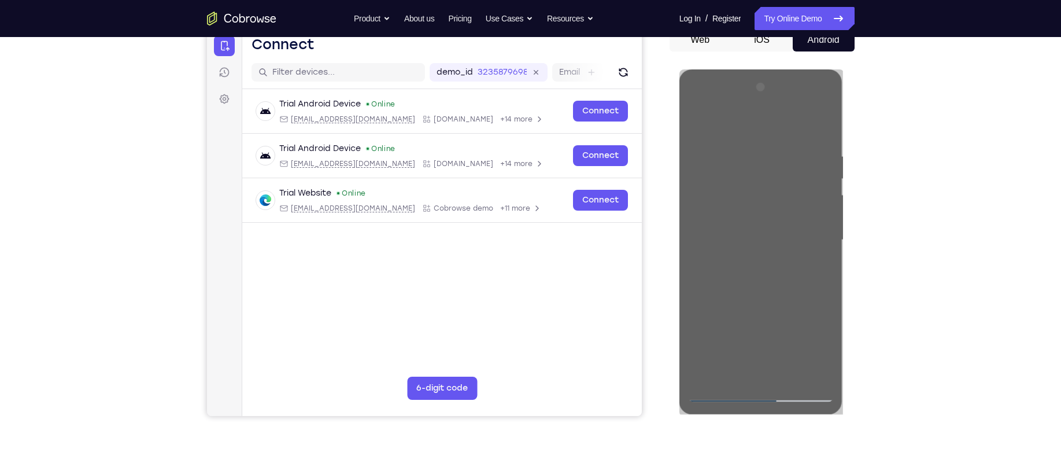
click at [913, 223] on div "Your Support Agent Your Customer Web iOS Android Next Steps We’d be happy to gi…" at bounding box center [530, 296] width 1061 height 763
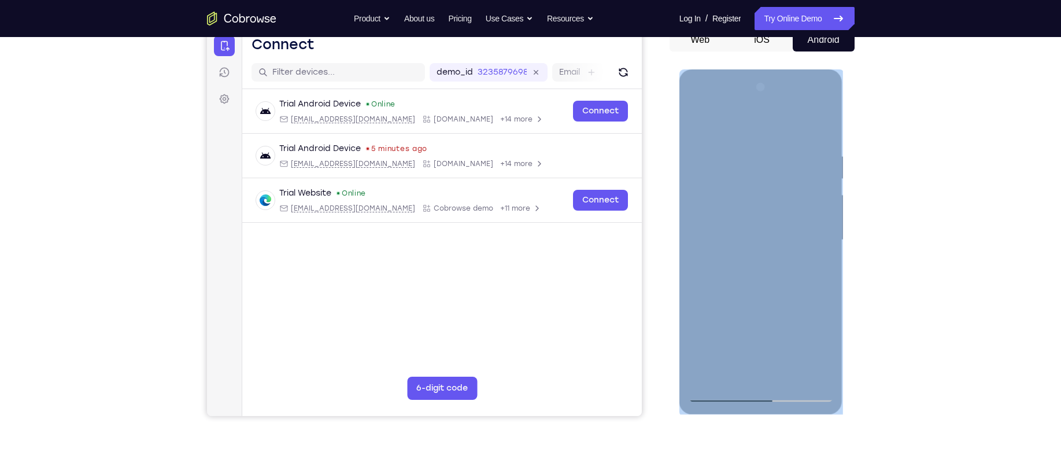
click at [698, 106] on div at bounding box center [761, 240] width 146 height 324
click at [700, 102] on div at bounding box center [761, 240] width 146 height 324
click at [727, 122] on div at bounding box center [761, 240] width 146 height 324
click at [751, 231] on div at bounding box center [761, 240] width 146 height 324
click at [796, 105] on div at bounding box center [761, 240] width 146 height 324
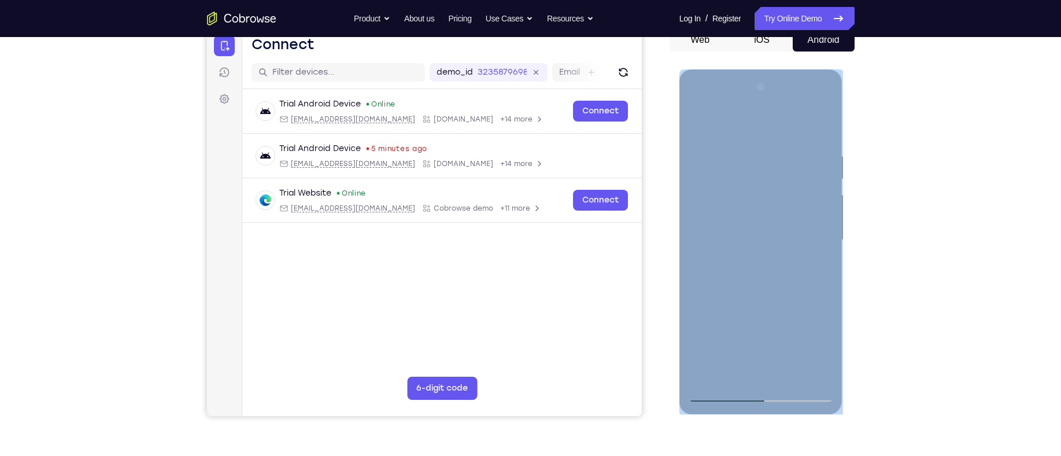
click at [801, 124] on div at bounding box center [761, 240] width 146 height 324
click at [755, 136] on div at bounding box center [761, 240] width 146 height 324
click at [825, 128] on div at bounding box center [761, 240] width 146 height 324
click at [725, 336] on div at bounding box center [761, 240] width 146 height 324
click at [813, 374] on div at bounding box center [761, 240] width 146 height 324
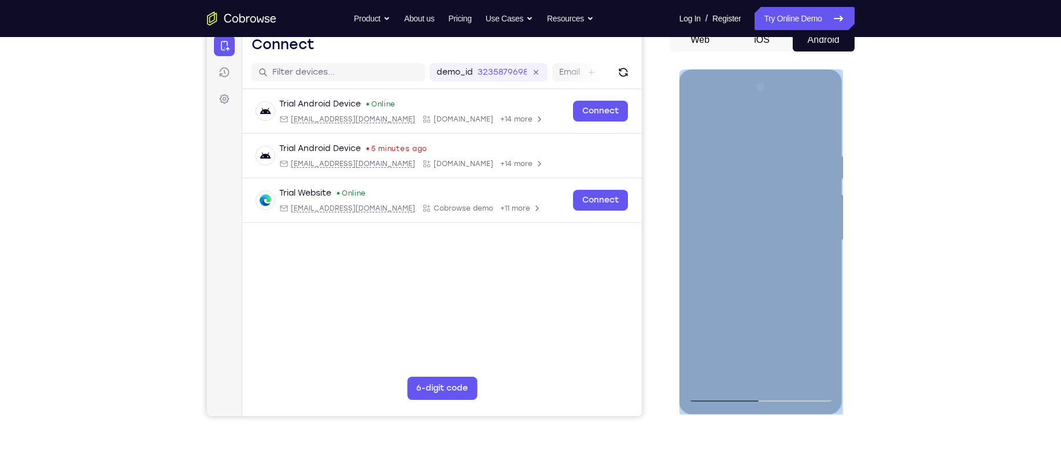
click at [809, 103] on div at bounding box center [761, 240] width 146 height 324
click at [757, 387] on div at bounding box center [761, 240] width 146 height 324
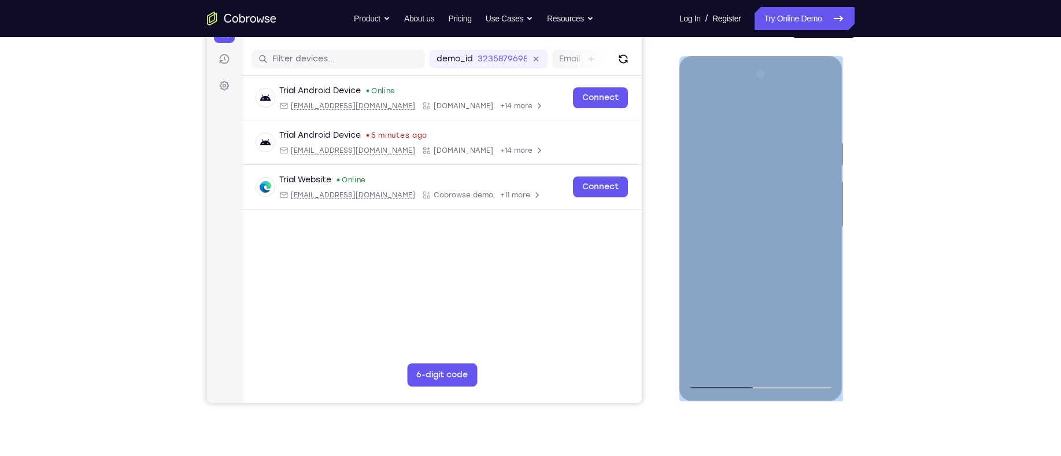
scroll to position [136, 0]
click at [760, 382] on div at bounding box center [761, 226] width 146 height 324
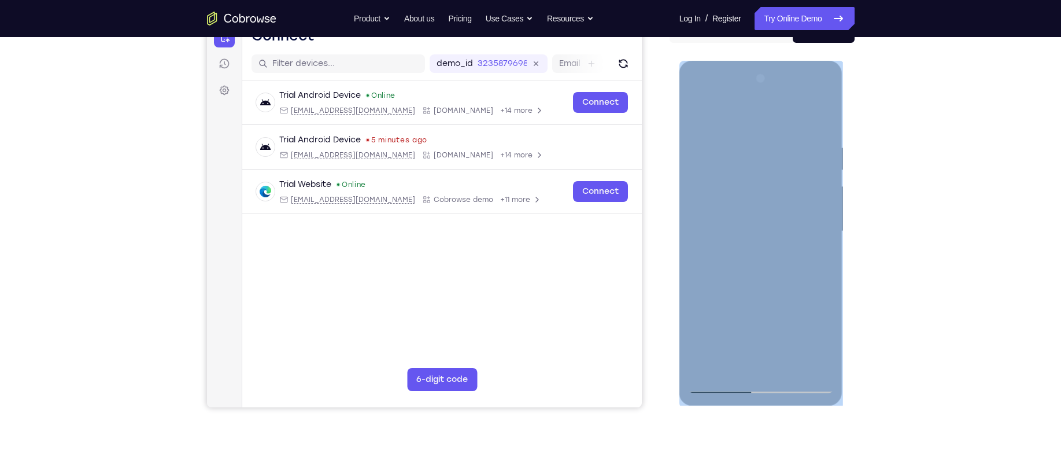
scroll to position [130, 0]
click at [817, 336] on div at bounding box center [761, 232] width 146 height 324
click at [734, 120] on div at bounding box center [761, 232] width 146 height 324
click at [737, 168] on div at bounding box center [761, 232] width 146 height 324
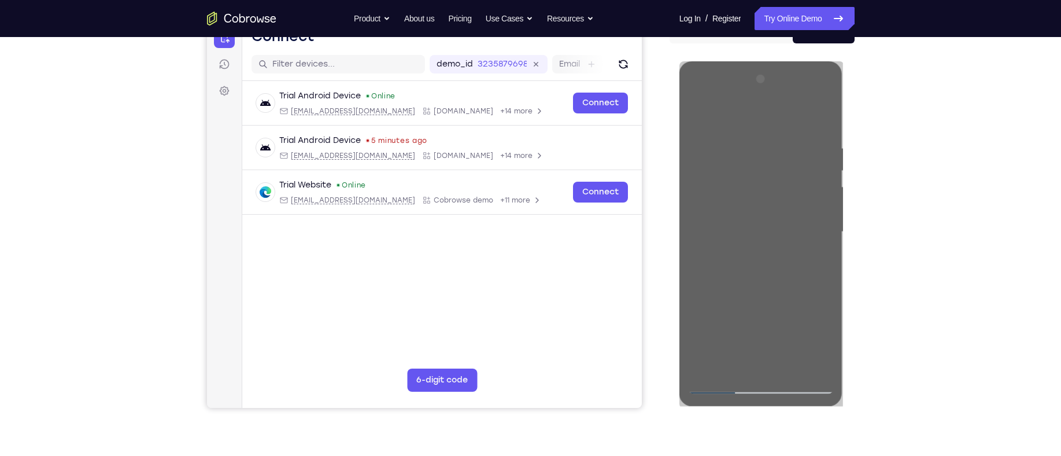
click at [927, 256] on div "Your Support Agent Your Customer Web iOS Android Next Steps We’d be happy to gi…" at bounding box center [530, 288] width 1061 height 763
click at [878, 142] on div "Your Support Agent Your Customer Web iOS Android Next Steps We’d be happy to gi…" at bounding box center [531, 288] width 740 height 763
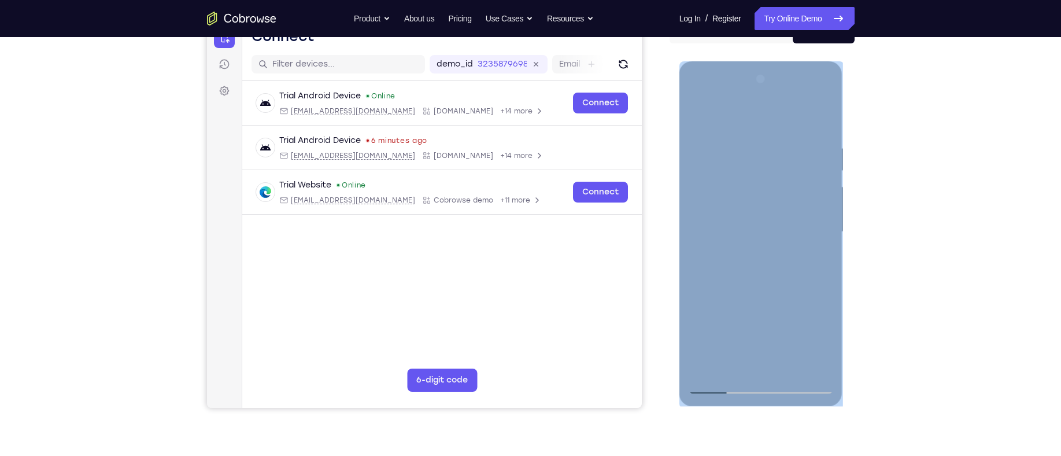
click at [752, 176] on div at bounding box center [761, 232] width 146 height 324
click at [733, 182] on div at bounding box center [761, 232] width 146 height 324
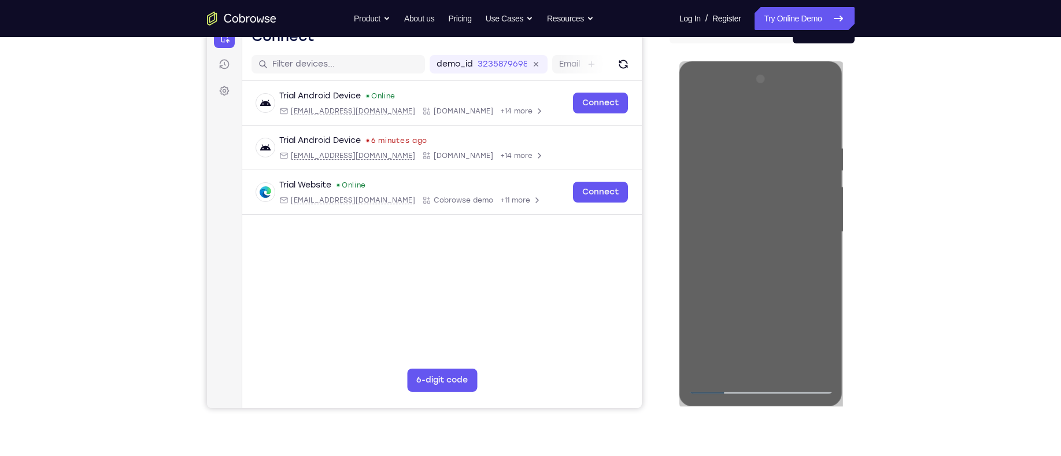
click at [934, 177] on div "Your Support Agent Your Customer Web iOS Android Next Steps We’d be happy to gi…" at bounding box center [530, 288] width 1061 height 763
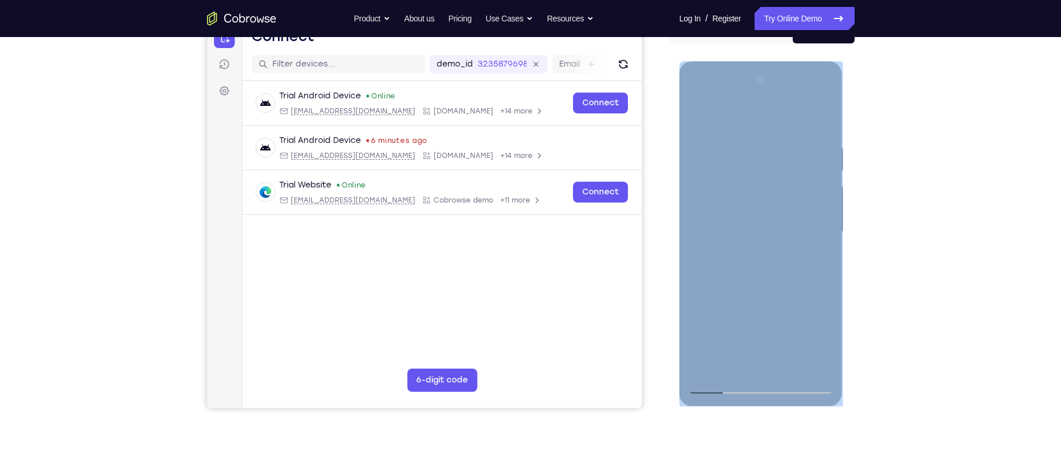
click at [739, 166] on div at bounding box center [761, 232] width 146 height 324
click at [737, 272] on div at bounding box center [761, 232] width 146 height 324
click at [813, 366] on div at bounding box center [761, 232] width 146 height 324
click at [817, 363] on div at bounding box center [761, 232] width 146 height 324
click at [746, 177] on div at bounding box center [761, 232] width 146 height 324
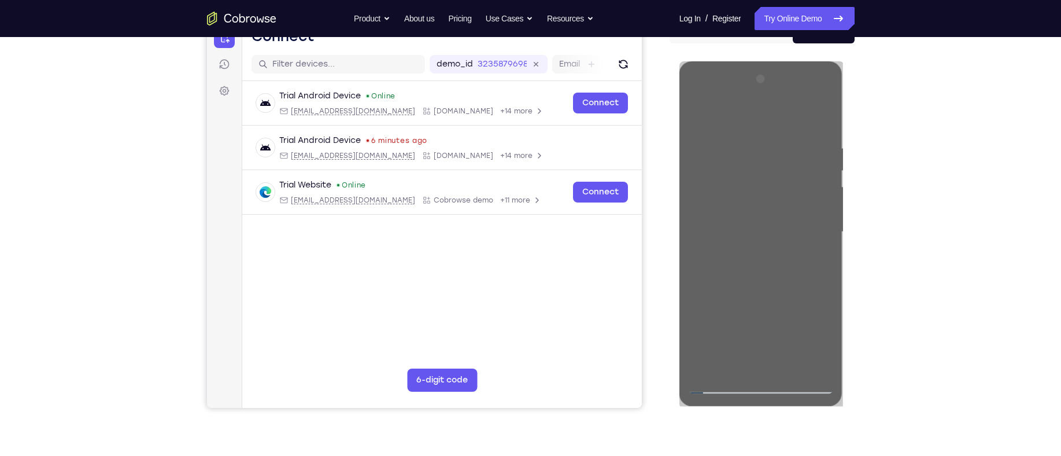
click at [889, 293] on div "Your Support Agent Your Customer Web iOS Android Next Steps We’d be happy to gi…" at bounding box center [531, 288] width 740 height 763
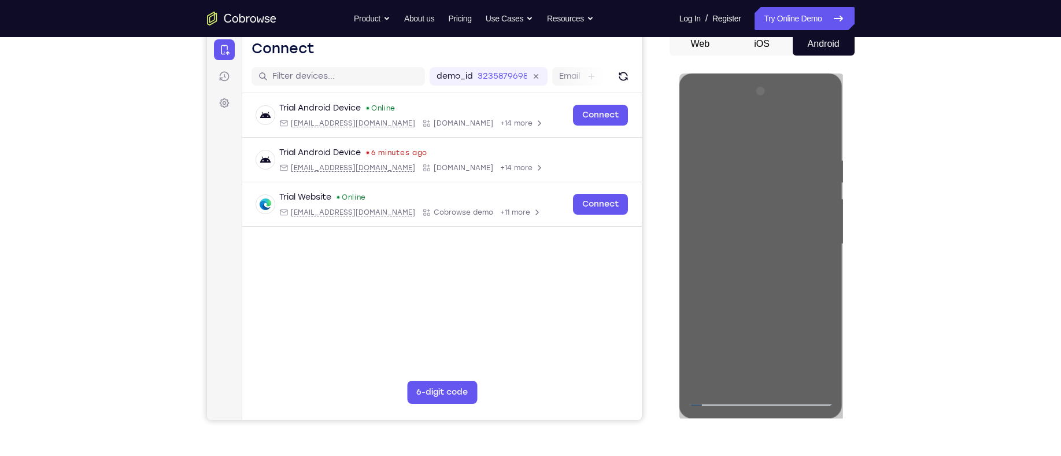
scroll to position [105, 0]
